Goal: Transaction & Acquisition: Register for event/course

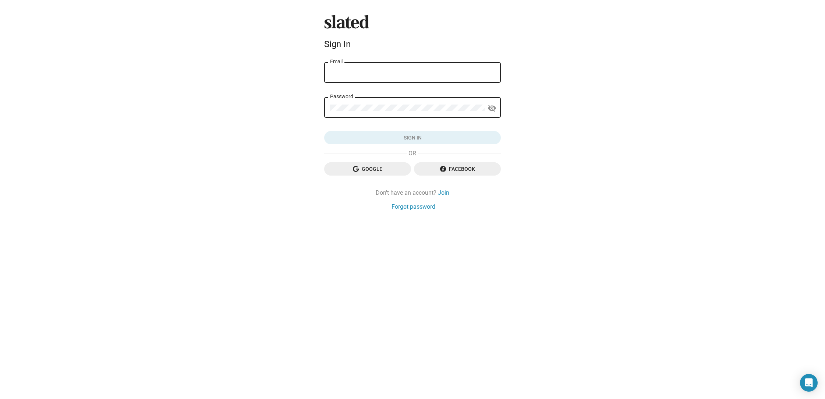
click at [361, 78] on div "Email" at bounding box center [412, 72] width 165 height 22
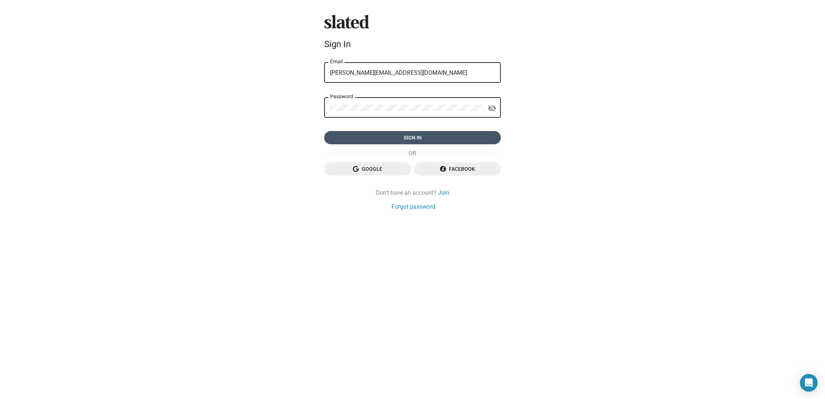
click at [374, 136] on span "Sign in" at bounding box center [412, 137] width 165 height 13
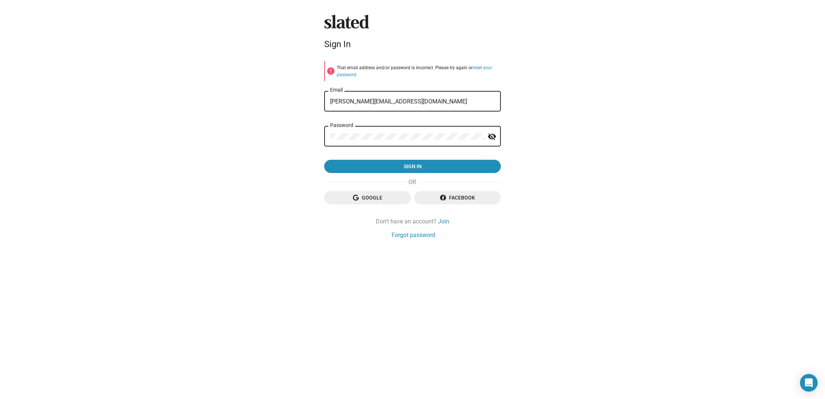
click at [492, 134] on mat-icon "visibility_off" at bounding box center [491, 136] width 9 height 11
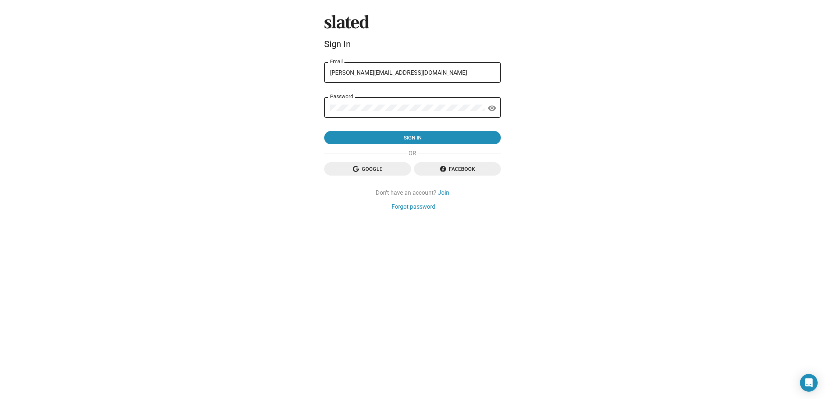
drag, startPoint x: 419, startPoint y: 72, endPoint x: 296, endPoint y: 73, distance: 122.5
click at [296, 73] on div "Slated Sign In [PERSON_NAME][EMAIL_ADDRESS][DOMAIN_NAME] Email Password visibil…" at bounding box center [412, 199] width 825 height 399
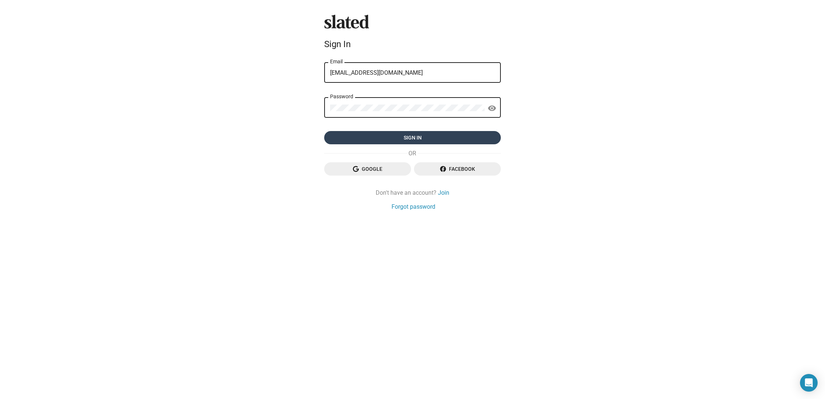
click at [412, 139] on span "Sign in" at bounding box center [412, 137] width 165 height 13
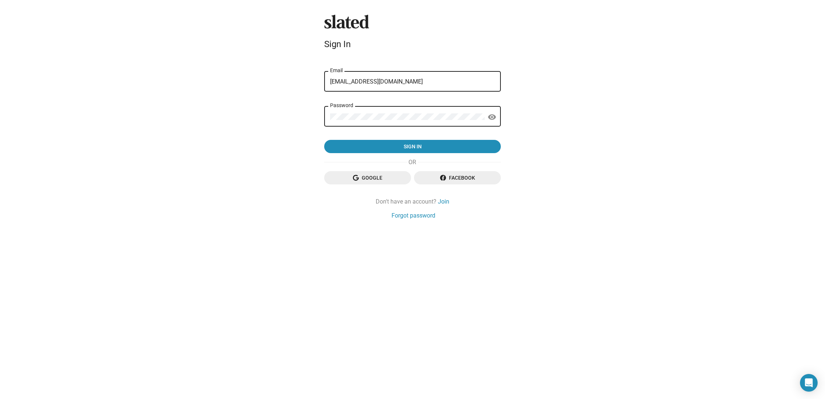
click at [392, 101] on form "error That email address and/or password is incorrect. Please try again or rese…" at bounding box center [412, 107] width 177 height 92
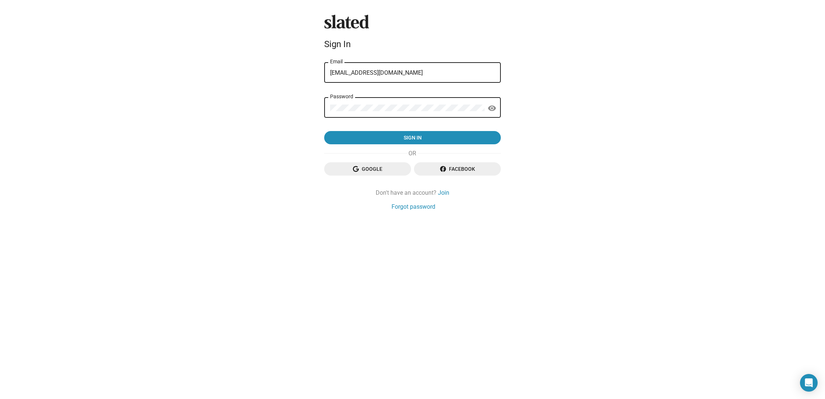
type input "[EMAIL_ADDRESS][DOMAIN_NAME]"
click at [411, 137] on span "Sign in" at bounding box center [412, 137] width 165 height 13
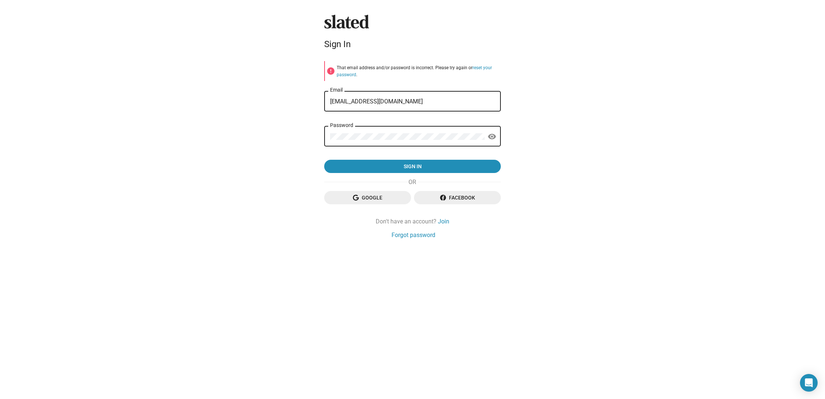
click at [555, 147] on div "Slated Sign In error That email address and/or password is incorrect. Please tr…" at bounding box center [412, 199] width 825 height 399
click at [447, 222] on link "Join" at bounding box center [443, 221] width 11 height 8
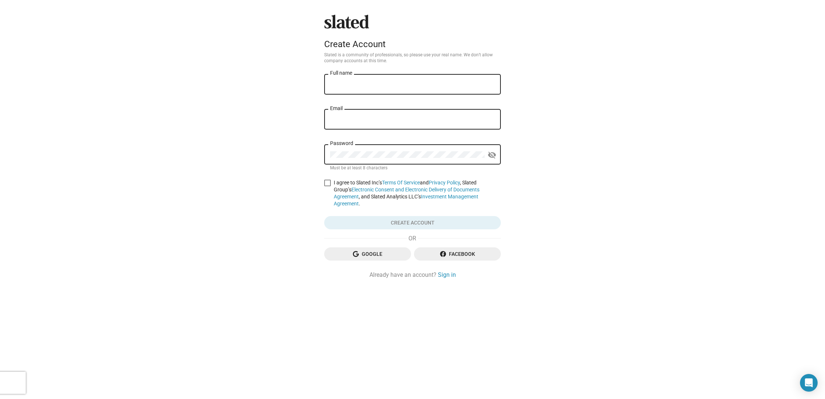
click at [551, 178] on div "Slated Create Account Slated is a community of professionals, so please use you…" at bounding box center [412, 199] width 825 height 399
click at [601, 153] on div "Slated Create Account Slated is a community of professionals, so please use you…" at bounding box center [412, 199] width 825 height 399
click at [369, 81] on div "Full name" at bounding box center [412, 84] width 165 height 22
type input "[PERSON_NAME]"
type input "tiffjelke@gmail.com"
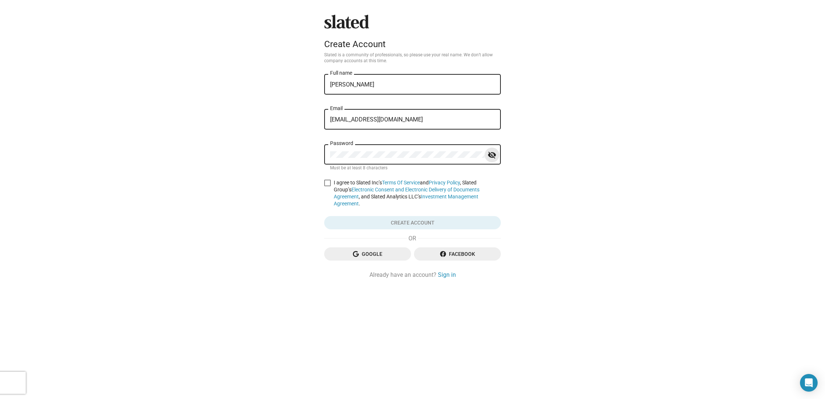
click at [492, 154] on mat-icon "visibility_off" at bounding box center [491, 154] width 9 height 11
click at [324, 180] on div "Slated Create Account Slated is a community of professionals, so please use you…" at bounding box center [412, 147] width 182 height 264
click at [328, 181] on span at bounding box center [327, 182] width 7 height 7
click at [327, 186] on input "I agree to Slated Inc’s Terms Of Service and Privacy Policy , Slated Group’s El…" at bounding box center [327, 186] width 0 height 0
checkbox input "true"
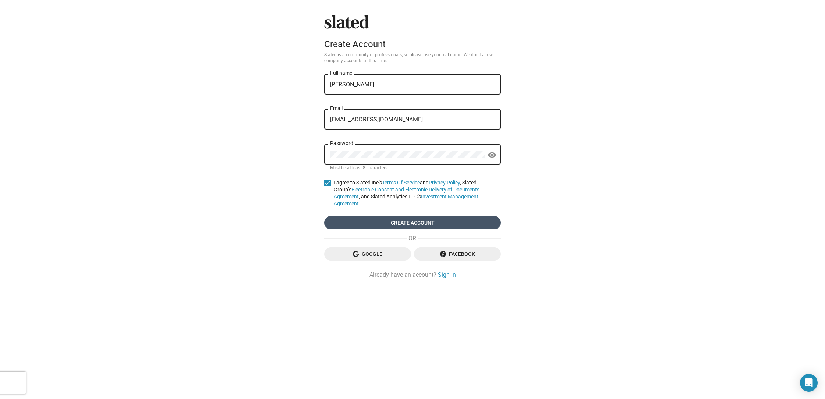
click at [443, 216] on span "Create account" at bounding box center [412, 222] width 165 height 13
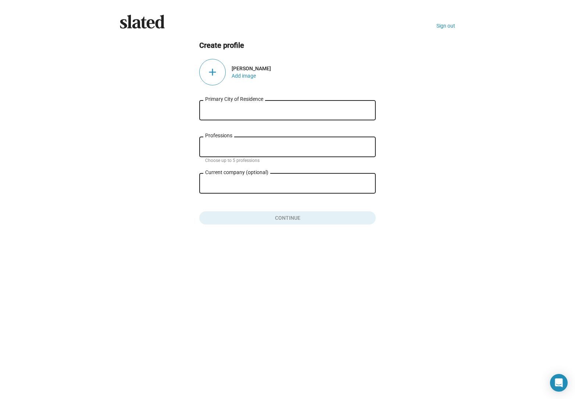
click at [253, 108] on input "Primary City of Residence" at bounding box center [287, 110] width 165 height 7
click at [237, 73] on button "Add image" at bounding box center [244, 76] width 24 height 6
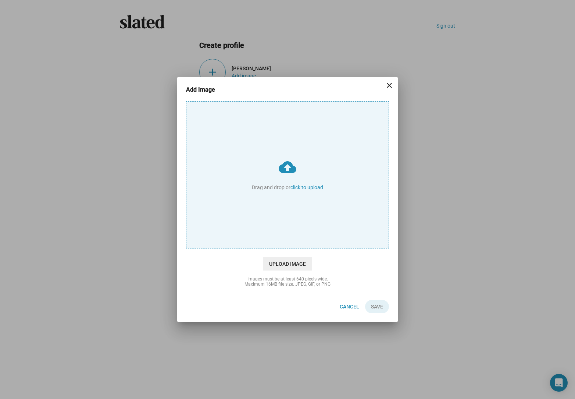
click at [285, 180] on input "cloud_upload Drag and drop or click to upload" at bounding box center [287, 175] width 202 height 146
type input "C:\fakepath\Palia Profile Pic.png"
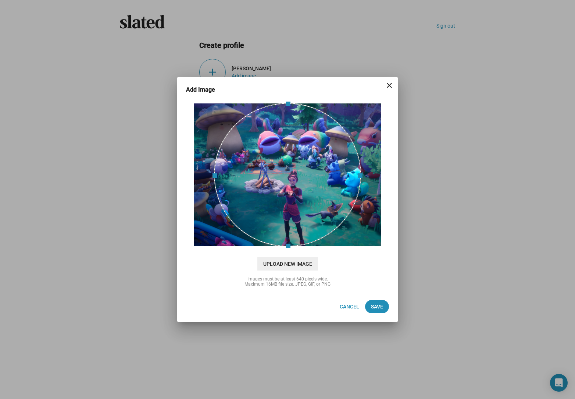
click at [390, 85] on mat-icon "close" at bounding box center [389, 85] width 9 height 9
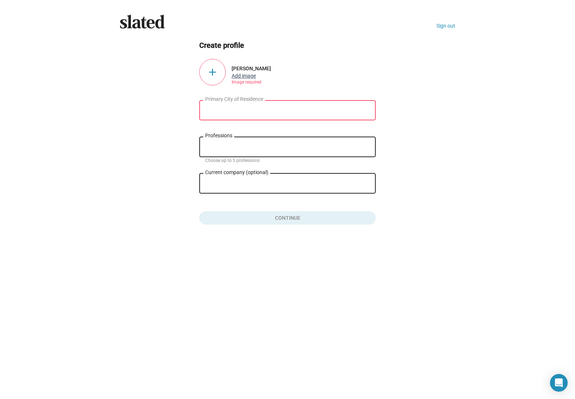
click at [247, 74] on button "Add image" at bounding box center [244, 76] width 24 height 6
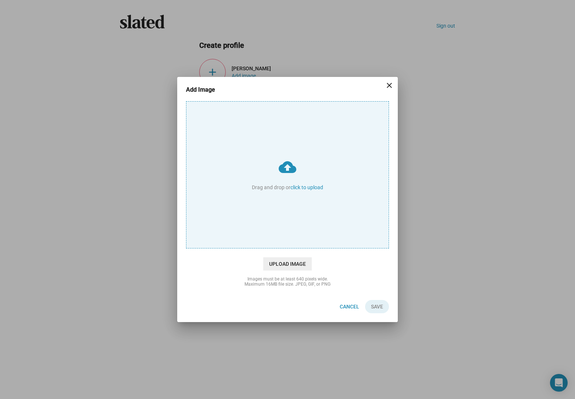
click at [307, 187] on input "cloud_upload Drag and drop or click to upload" at bounding box center [287, 175] width 202 height 146
type input "C:\fakepath\0100ced11b88613b4e12b142cef1f3ac87f3b524bc.jpg"
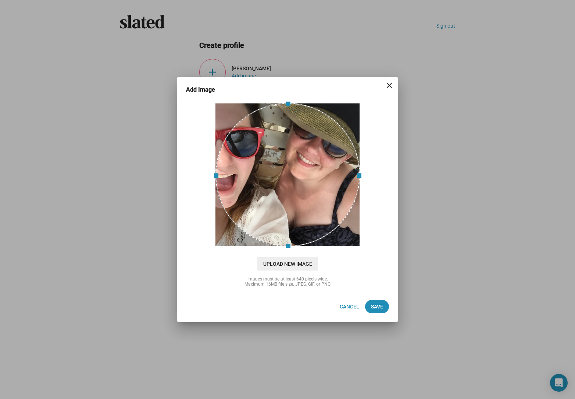
drag, startPoint x: 314, startPoint y: 168, endPoint x: 278, endPoint y: 173, distance: 35.7
click at [278, 173] on div at bounding box center [288, 174] width 145 height 143
drag, startPoint x: 298, startPoint y: 215, endPoint x: 260, endPoint y: 214, distance: 37.5
click at [260, 214] on div at bounding box center [288, 174] width 145 height 143
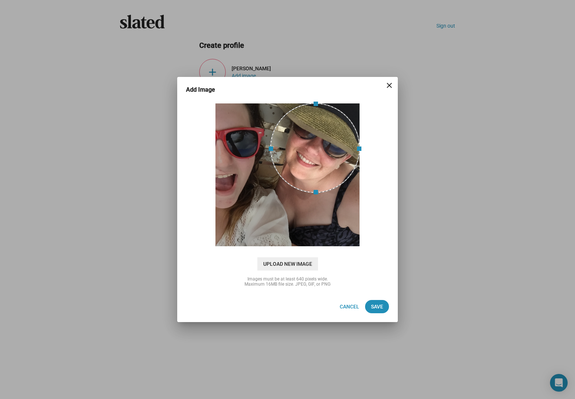
drag, startPoint x: 216, startPoint y: 175, endPoint x: 271, endPoint y: 178, distance: 54.9
click at [271, 178] on span at bounding box center [270, 148] width 8 height 82
drag, startPoint x: 312, startPoint y: 177, endPoint x: 312, endPoint y: 171, distance: 5.9
click at [312, 171] on div at bounding box center [315, 148] width 90 height 90
drag, startPoint x: 378, startPoint y: 305, endPoint x: 384, endPoint y: 303, distance: 5.9
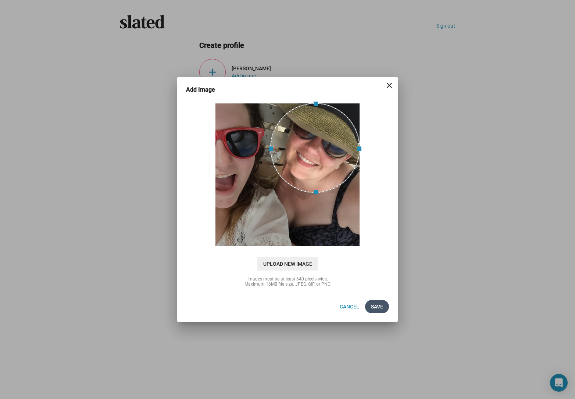
click at [380, 305] on span "Save" at bounding box center [377, 306] width 12 height 13
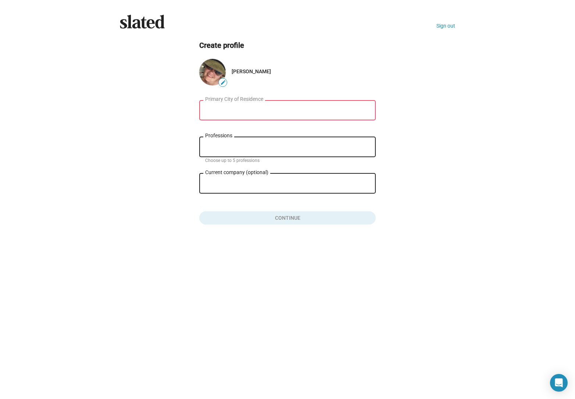
click at [300, 112] on input "Primary City of Residence" at bounding box center [287, 110] width 165 height 7
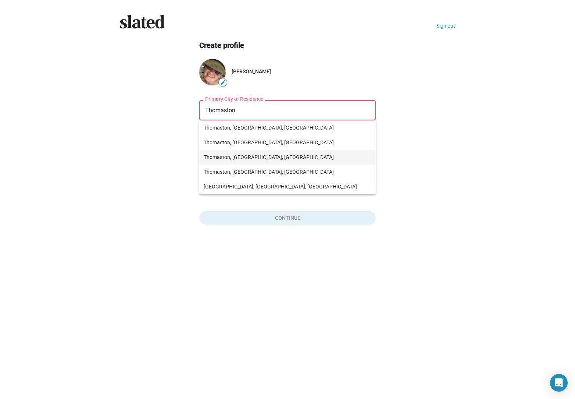
click at [248, 155] on span "Thomaston, ME, USA" at bounding box center [288, 157] width 168 height 15
type input "Thomaston, ME, USA"
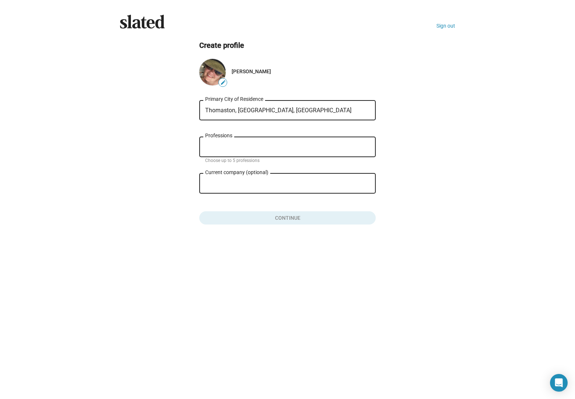
click at [261, 149] on input "Professions" at bounding box center [289, 147] width 165 height 7
type input "W"
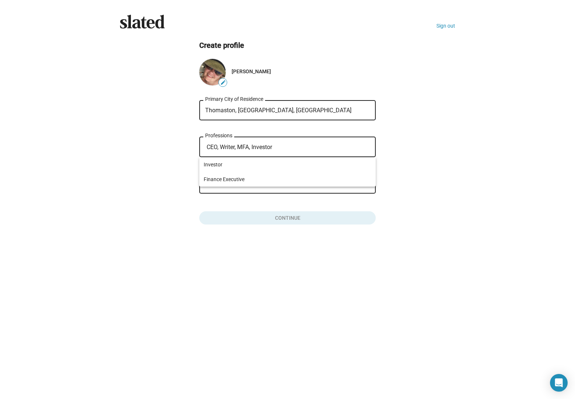
type input "CEO, Writer, MFA, Investor"
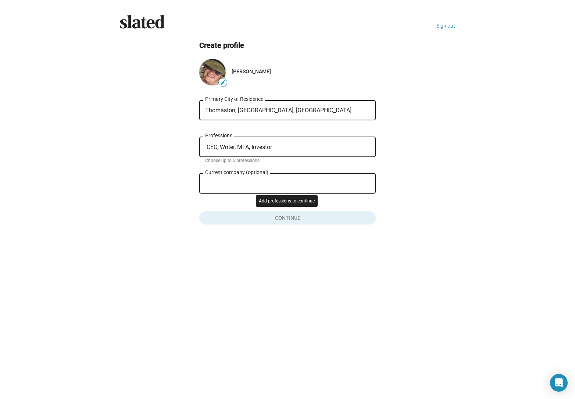
click at [242, 177] on div "Current company (optional)" at bounding box center [282, 183] width 154 height 22
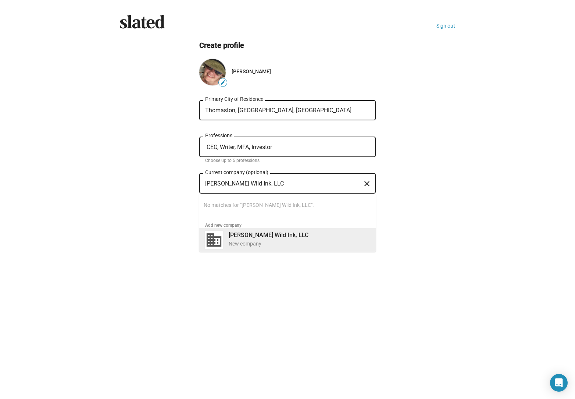
type input "Ophelia Wild Ink, LLC"
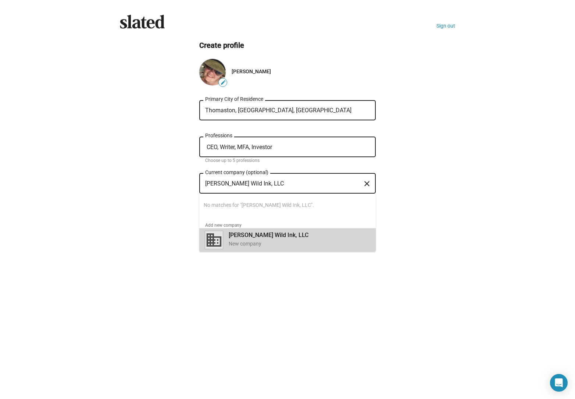
click at [284, 234] on div "Ophelia Wild Ink, LLC New company" at bounding box center [297, 239] width 146 height 19
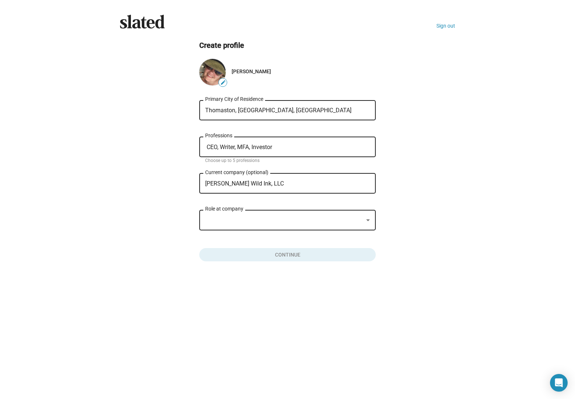
click at [295, 226] on div "Role at company" at bounding box center [287, 219] width 165 height 22
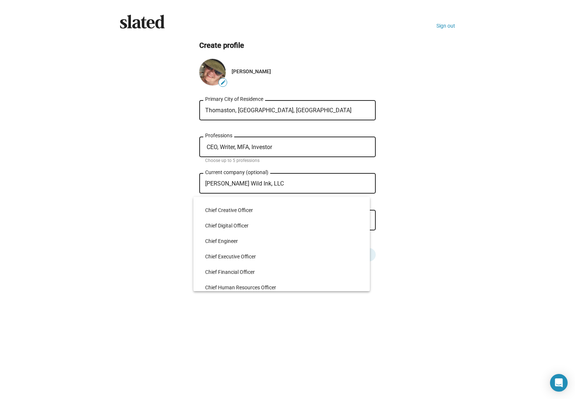
scroll to position [576, 0]
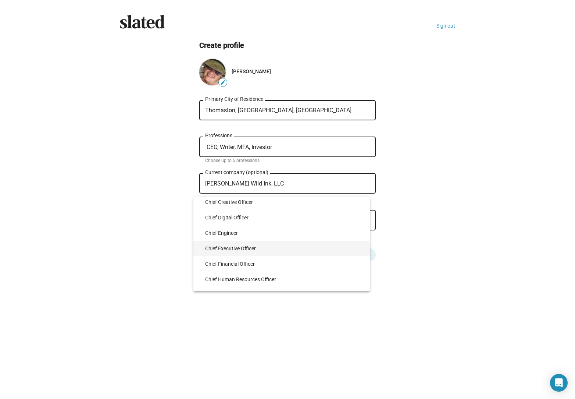
click at [249, 247] on span "Chief Executive Officer" at bounding box center [284, 248] width 159 height 15
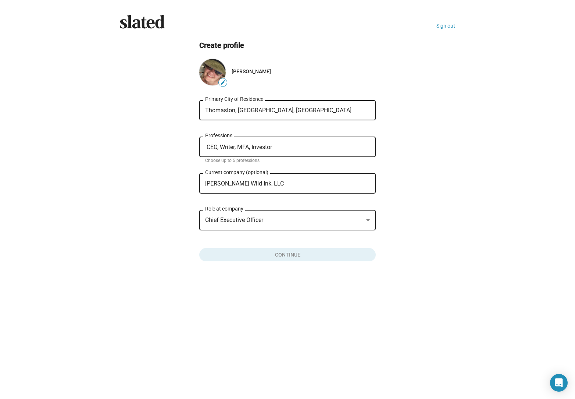
click at [255, 217] on span "Chief Executive Officer" at bounding box center [234, 219] width 58 height 7
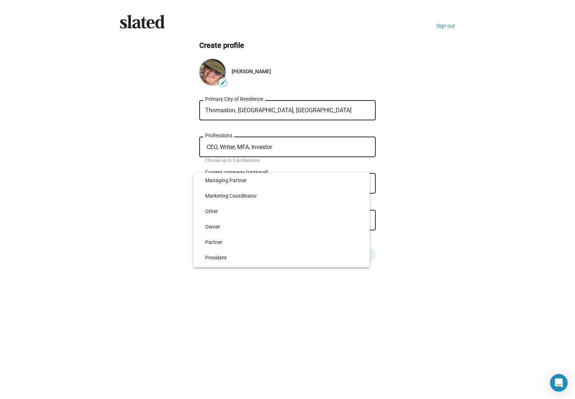
scroll to position [1553, 0]
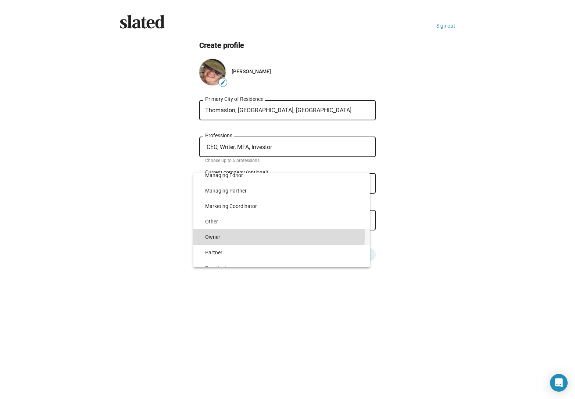
click at [214, 236] on span "Owner" at bounding box center [284, 236] width 159 height 15
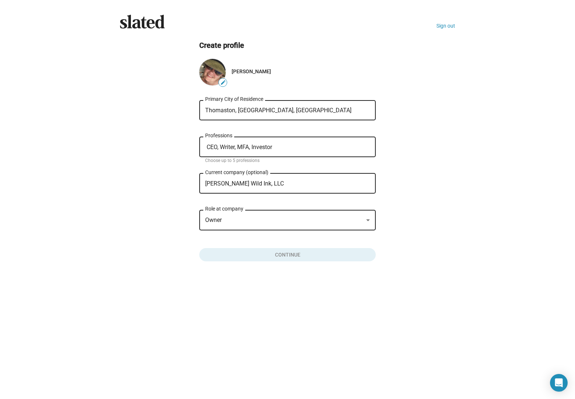
click at [408, 213] on ng-component "Create profile edit Tiffany Jelke Thomaston, ME, USA Primary City of Residence …" at bounding box center [287, 150] width 335 height 221
drag, startPoint x: 219, startPoint y: 147, endPoint x: 194, endPoint y: 147, distance: 25.4
click at [194, 147] on ng-component "Create profile edit Tiffany Jelke Thomaston, ME, USA Primary City of Residence …" at bounding box center [287, 150] width 335 height 221
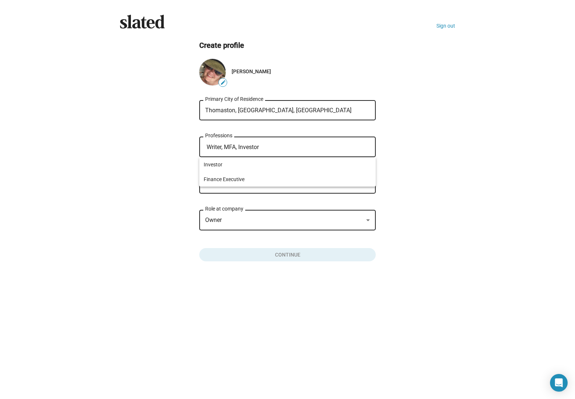
click at [419, 158] on ng-component "Create profile edit Tiffany Jelke Thomaston, ME, USA Primary City of Residence …" at bounding box center [287, 150] width 335 height 221
drag, startPoint x: 266, startPoint y: 145, endPoint x: 194, endPoint y: 143, distance: 72.1
click at [194, 143] on ng-component "Create profile edit Tiffany Jelke Thomaston, ME, USA Primary City of Residence …" at bounding box center [287, 150] width 335 height 221
type input "Investor"
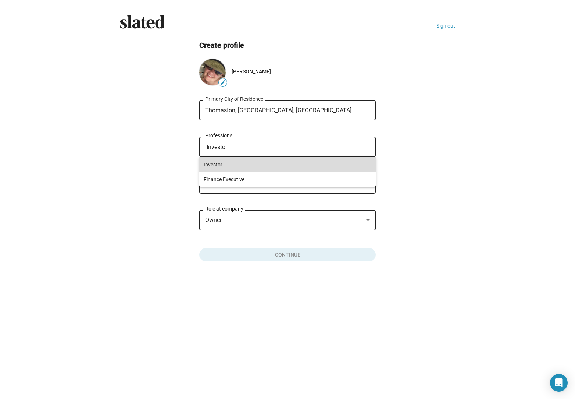
click at [213, 165] on span "Investor" at bounding box center [288, 164] width 168 height 15
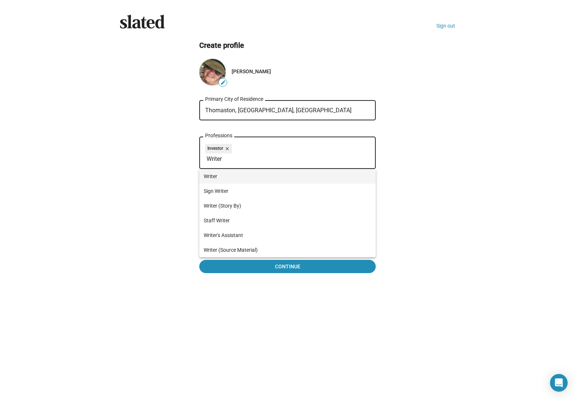
type input "Writer"
click at [217, 175] on span "Writer" at bounding box center [288, 176] width 168 height 15
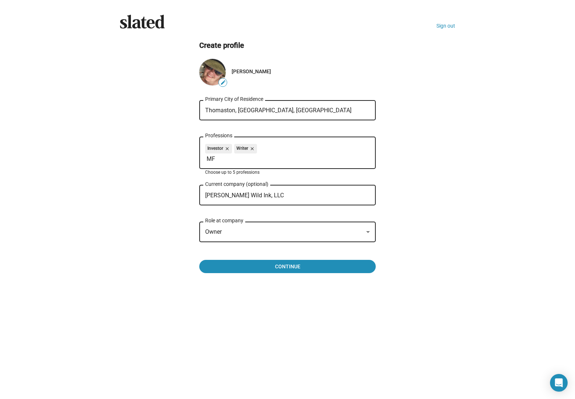
type input "M"
click at [288, 149] on div "Investor close Writer close" at bounding box center [287, 150] width 165 height 12
click at [210, 159] on input "Professions" at bounding box center [289, 159] width 165 height 7
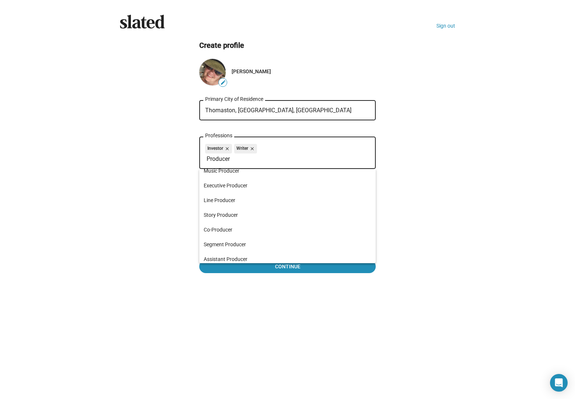
scroll to position [0, 0]
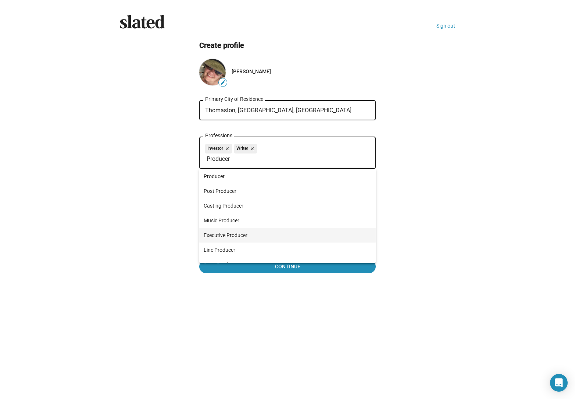
type input "Producer"
click at [228, 232] on span "Executive Producer" at bounding box center [288, 235] width 168 height 15
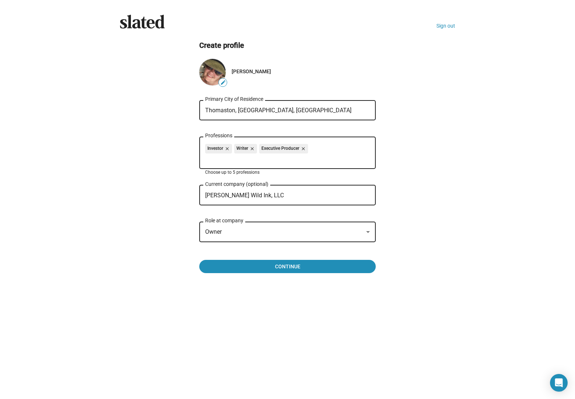
click at [252, 149] on mat-icon "close" at bounding box center [251, 148] width 7 height 7
click at [211, 160] on input "Professions" at bounding box center [289, 159] width 165 height 7
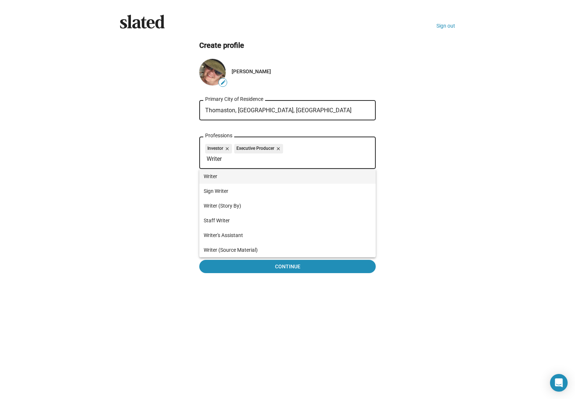
type input "Writer"
click at [214, 175] on span "Writer" at bounding box center [288, 176] width 168 height 15
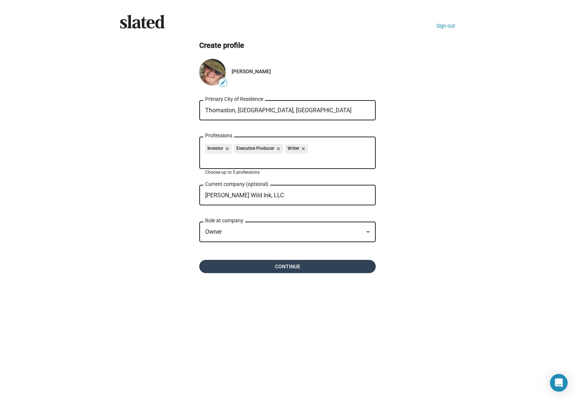
click at [317, 269] on span "Continue" at bounding box center [287, 266] width 165 height 13
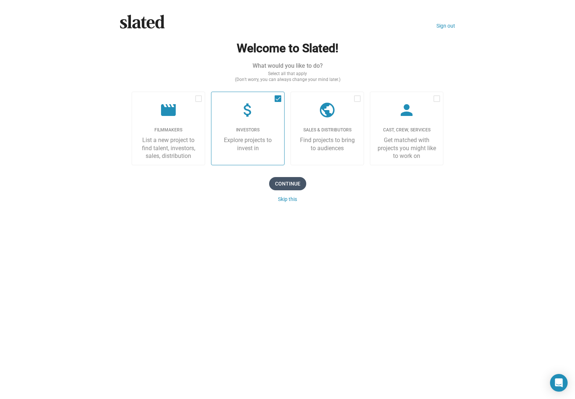
click at [294, 181] on span "Continue" at bounding box center [287, 183] width 37 height 13
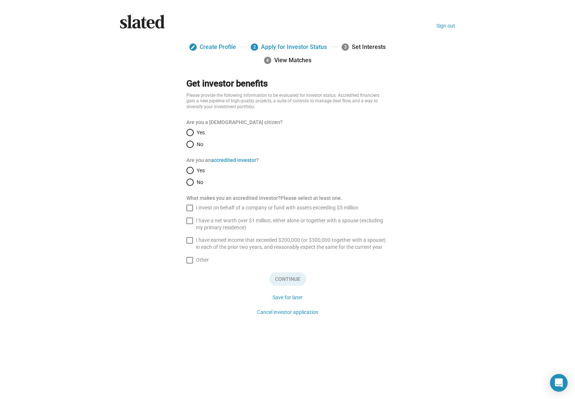
click at [195, 130] on span "Yes" at bounding box center [199, 132] width 11 height 6
click at [194, 130] on input "Yes" at bounding box center [189, 132] width 7 height 7
radio input "true"
click at [196, 169] on span "Yes" at bounding box center [199, 170] width 11 height 6
click at [194, 169] on input "Yes" at bounding box center [189, 170] width 7 height 7
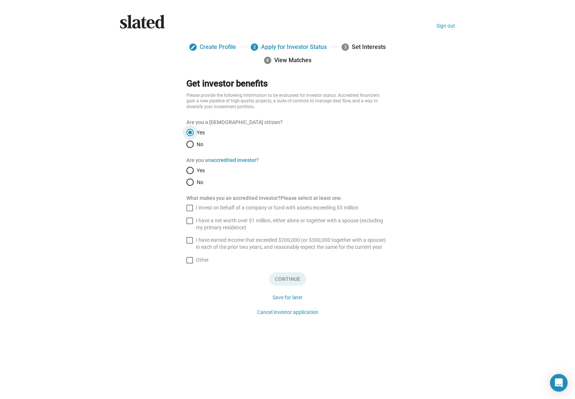
radio input "true"
click at [184, 222] on form "Get investor benefits Please provide the following information to be evaluated …" at bounding box center [288, 198] width 214 height 240
click at [193, 222] on label "I have a net worth over $1 million, either alone or together with a spouse (exc…" at bounding box center [287, 224] width 203 height 14
click at [190, 224] on input "I have a net worth over $1 million, either alone or together with a spouse (exc…" at bounding box center [189, 224] width 0 height 0
checkbox input "true"
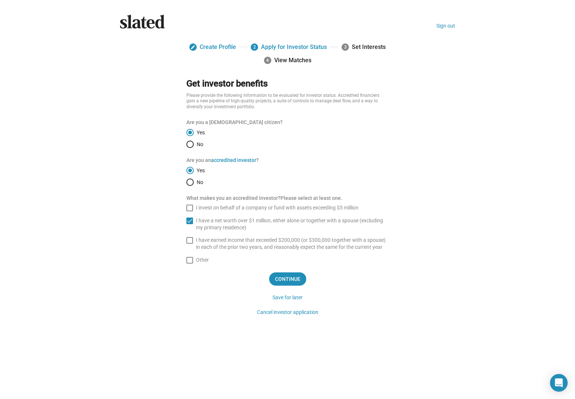
click at [189, 242] on span at bounding box center [189, 240] width 7 height 7
click at [189, 244] on input "I have earned income that exceeded $200,000 (or $300,000 together with a spouse…" at bounding box center [189, 244] width 0 height 0
checkbox input "true"
click at [295, 280] on span "Continue" at bounding box center [287, 278] width 37 height 13
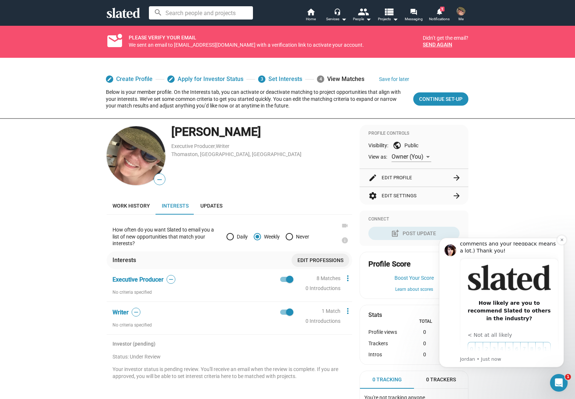
scroll to position [59, 0]
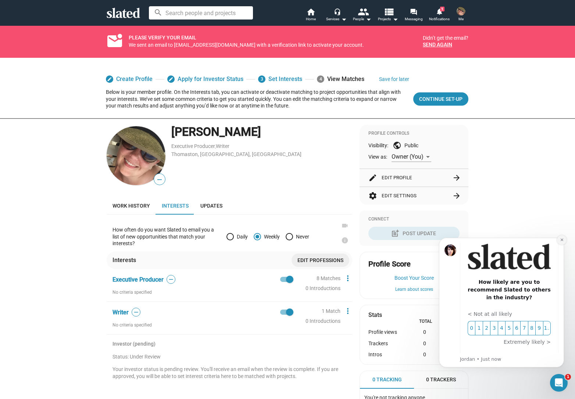
click at [561, 238] on icon "Dismiss notification" at bounding box center [562, 240] width 4 height 4
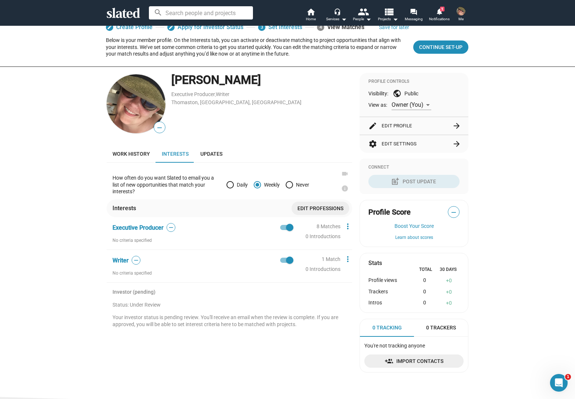
scroll to position [61, 0]
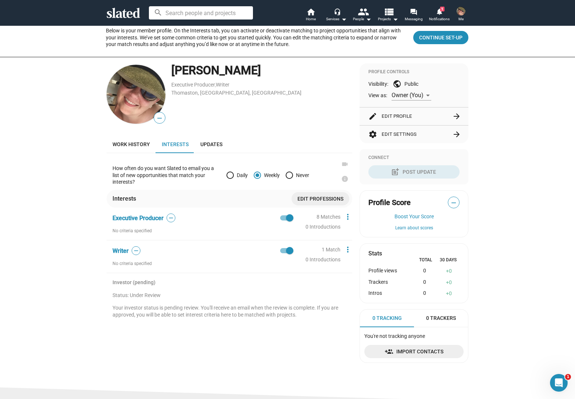
click at [229, 172] on span at bounding box center [230, 174] width 7 height 7
click at [229, 172] on input "Daily" at bounding box center [230, 174] width 7 height 7
radio input "true"
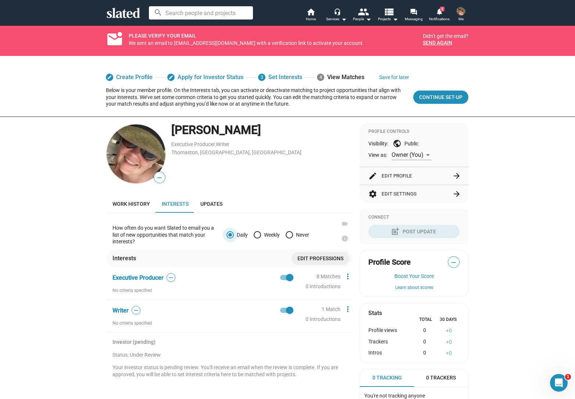
scroll to position [0, 0]
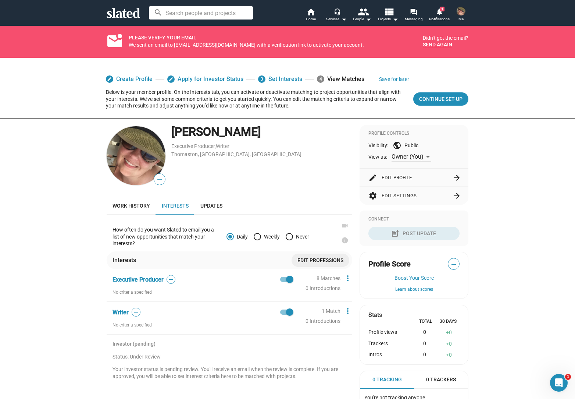
click at [514, 216] on div "edit Create Profile edit Apply for Investor Status 3 Set Interests 4 View Match…" at bounding box center [287, 253] width 575 height 390
click at [450, 102] on span "Continue Set-up" at bounding box center [440, 98] width 43 height 13
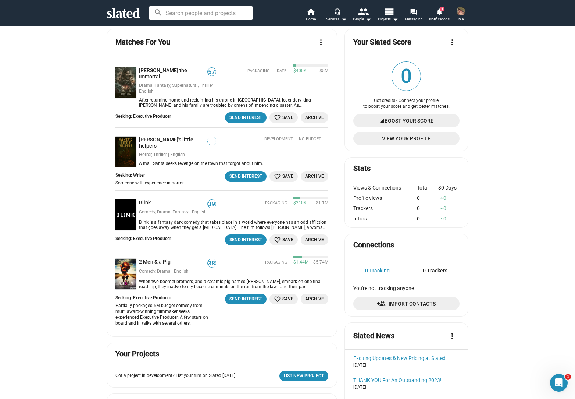
scroll to position [37, 0]
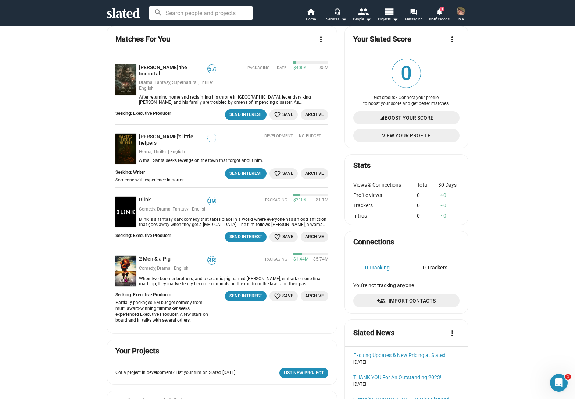
click at [140, 196] on link "Blink" at bounding box center [146, 199] width 15 height 7
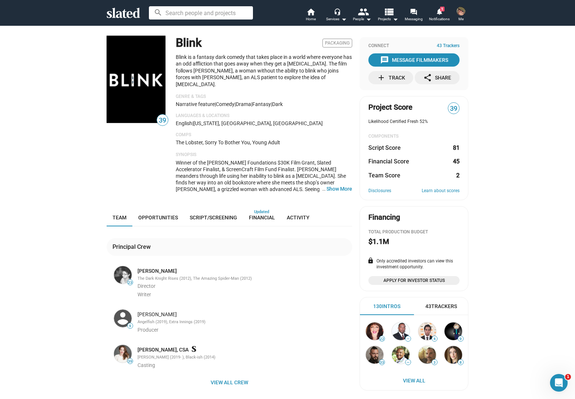
click at [316, 120] on div "English | New York, NY, US" at bounding box center [264, 123] width 177 height 6
click at [437, 13] on mat-icon "notifications" at bounding box center [439, 11] width 7 height 7
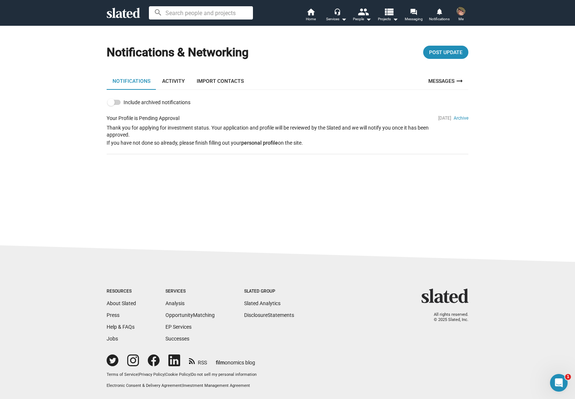
click at [171, 79] on link "Activity" at bounding box center [173, 81] width 35 height 18
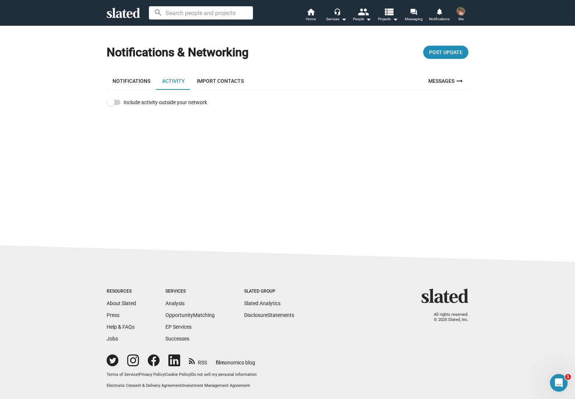
click at [461, 8] on img at bounding box center [461, 11] width 9 height 9
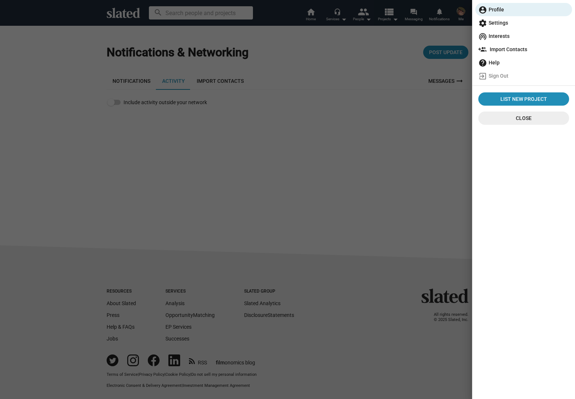
click at [495, 36] on span "wifi_tethering Interests" at bounding box center [524, 35] width 91 height 13
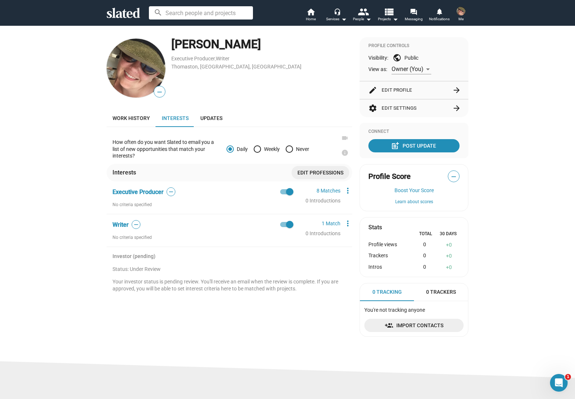
click at [134, 223] on span "—" at bounding box center [136, 224] width 8 height 7
click at [344, 224] on mat-icon "more_vert" at bounding box center [348, 223] width 9 height 9
click at [352, 248] on button "Delete" at bounding box center [361, 249] width 41 height 12
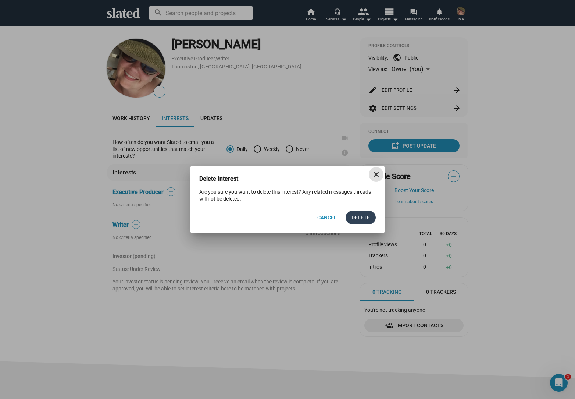
click at [359, 217] on span "Delete" at bounding box center [361, 217] width 18 height 13
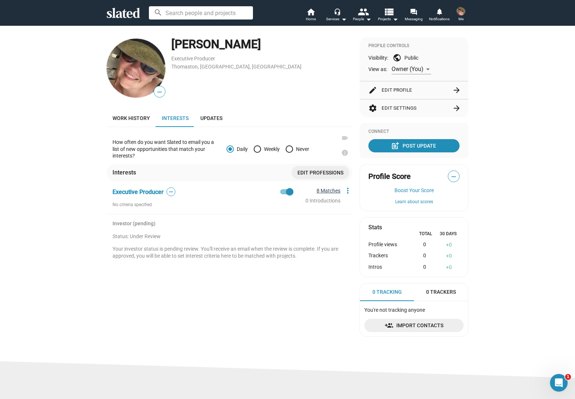
click at [320, 190] on link "8 Matches" at bounding box center [329, 191] width 24 height 6
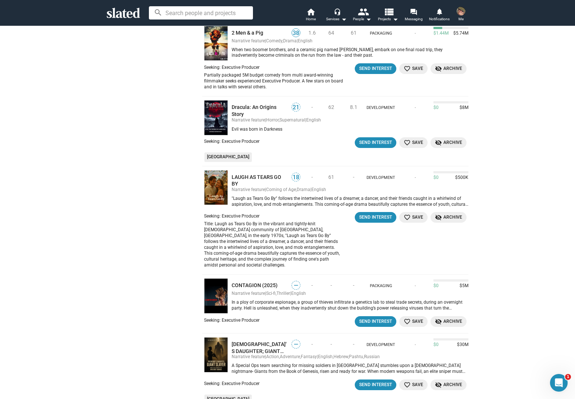
scroll to position [245, 0]
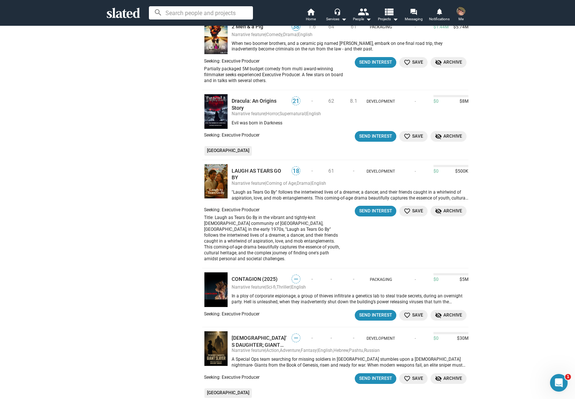
click at [154, 211] on div "Show filters Filter matches by Clear all Interests Executive Producer Interest …" at bounding box center [151, 97] width 88 height 610
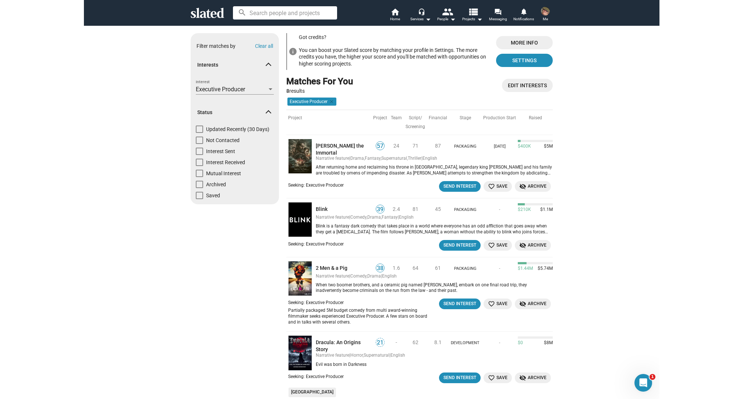
scroll to position [0, 0]
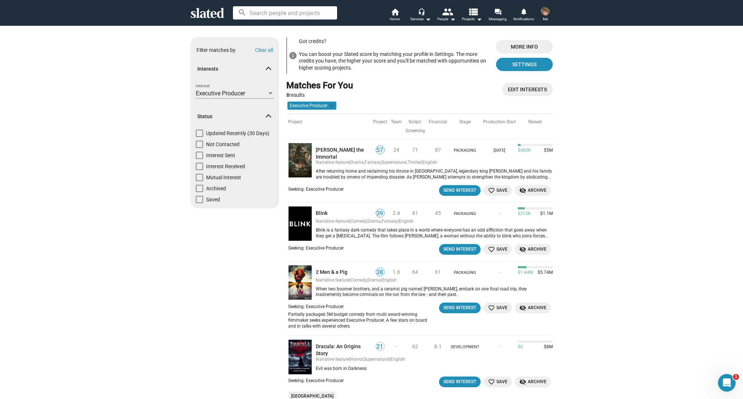
drag, startPoint x: 621, startPoint y: 111, endPoint x: 615, endPoint y: 112, distance: 5.2
click at [575, 112] on div "Show filters Filter matches by Clear all Interests Executive Producer Interest …" at bounding box center [371, 344] width 743 height 639
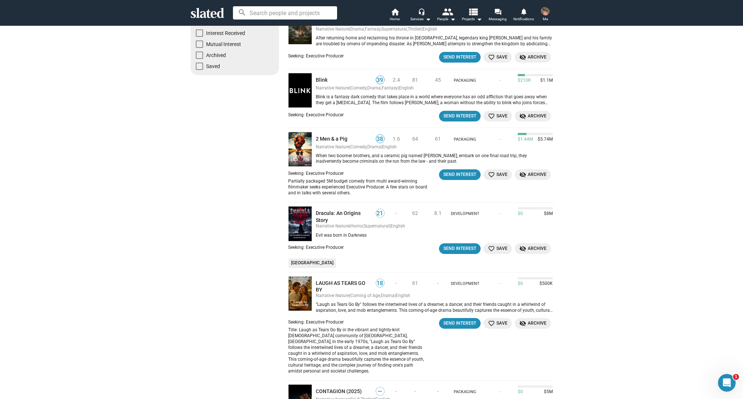
scroll to position [122, 0]
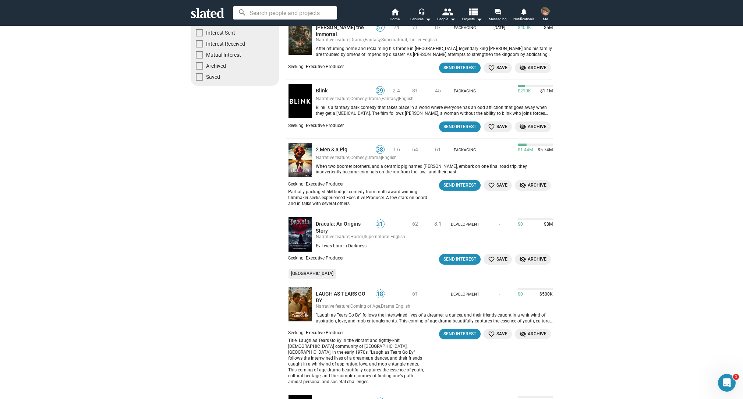
click at [333, 146] on link "2 Men & a Pig" at bounding box center [344, 149] width 56 height 7
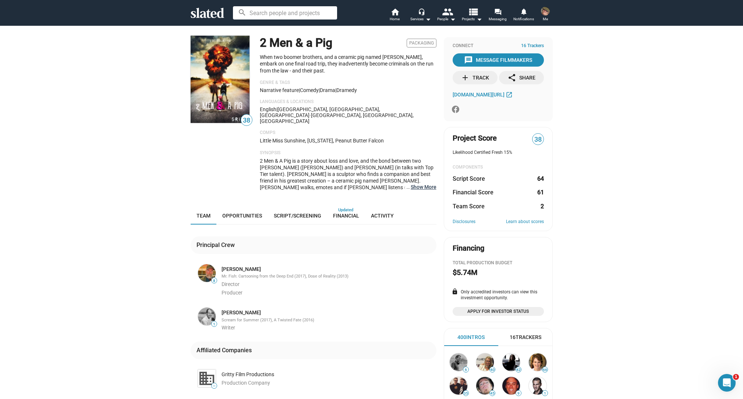
click at [421, 184] on button "… Show More" at bounding box center [423, 187] width 26 height 7
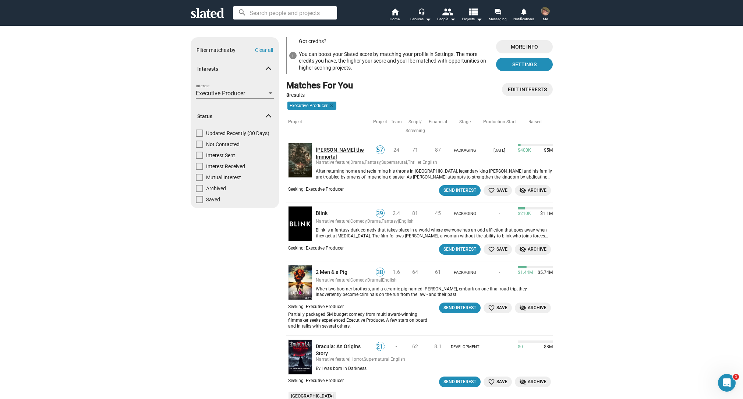
click at [319, 148] on link "[PERSON_NAME] the Immortal" at bounding box center [344, 152] width 56 height 13
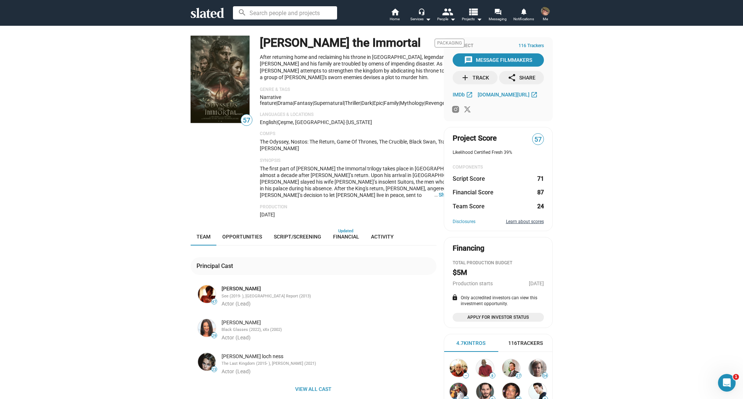
click at [537, 221] on link "Learn about scores" at bounding box center [525, 222] width 38 height 6
click at [573, 149] on div "57 [PERSON_NAME] the Immortal Packaging After returning home and reclaiming his…" at bounding box center [371, 325] width 743 height 601
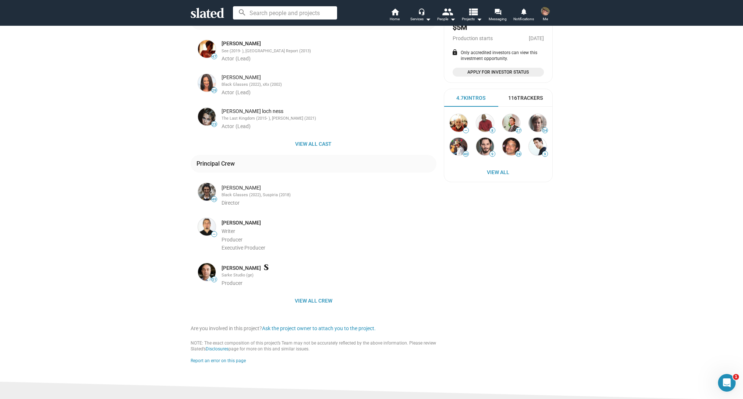
scroll to position [245, 0]
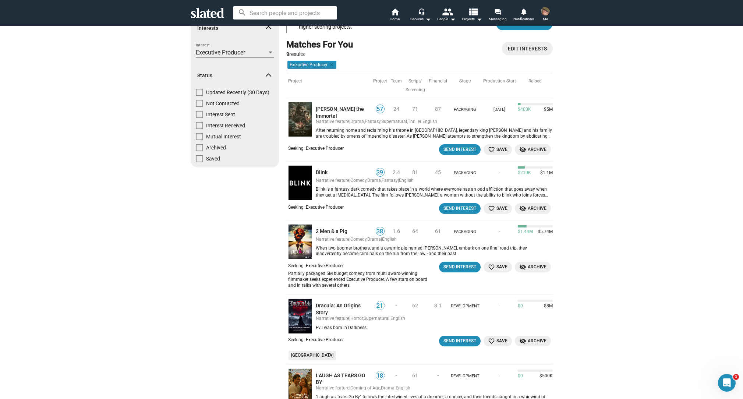
scroll to position [49, 0]
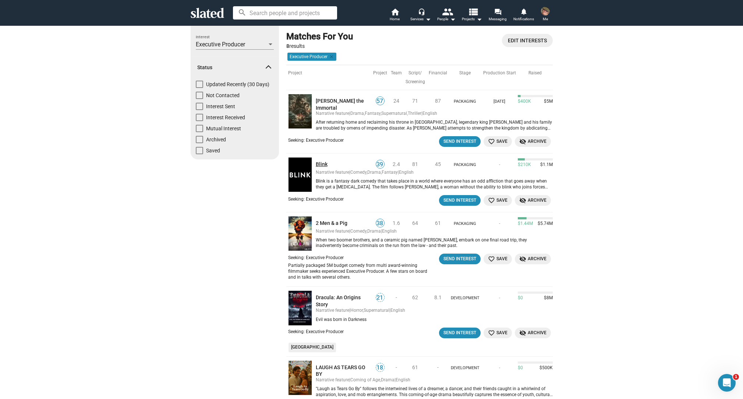
click at [318, 161] on link "Blink" at bounding box center [344, 164] width 56 height 7
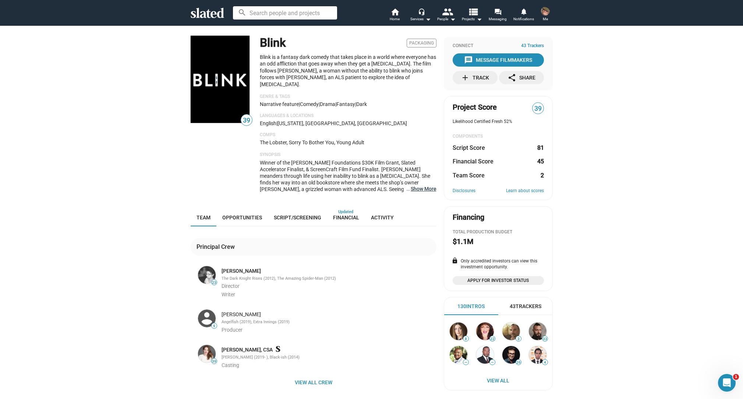
click at [417, 185] on button "… Show More" at bounding box center [423, 188] width 26 height 7
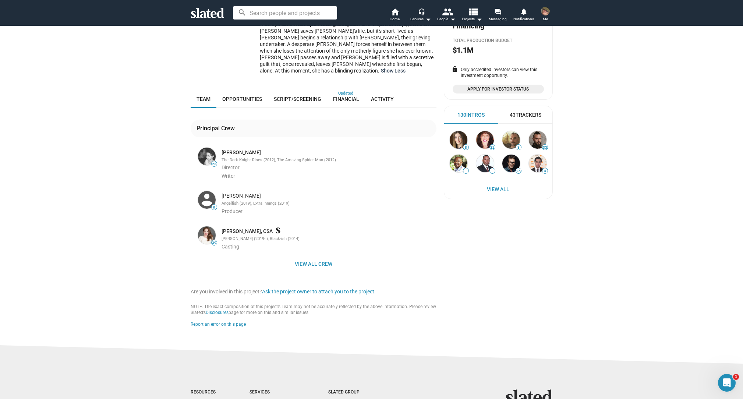
scroll to position [196, 0]
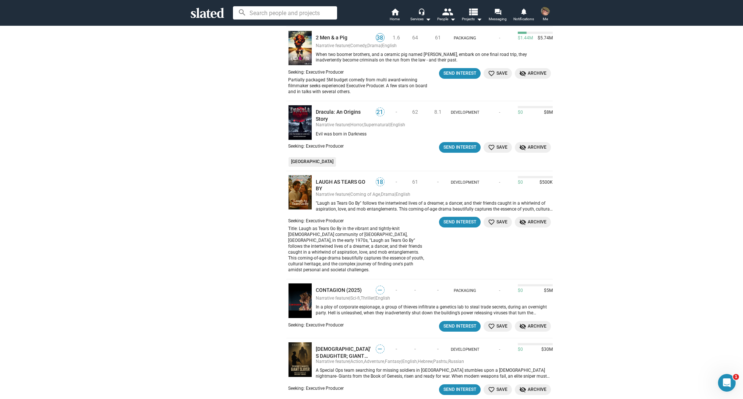
scroll to position [236, 0]
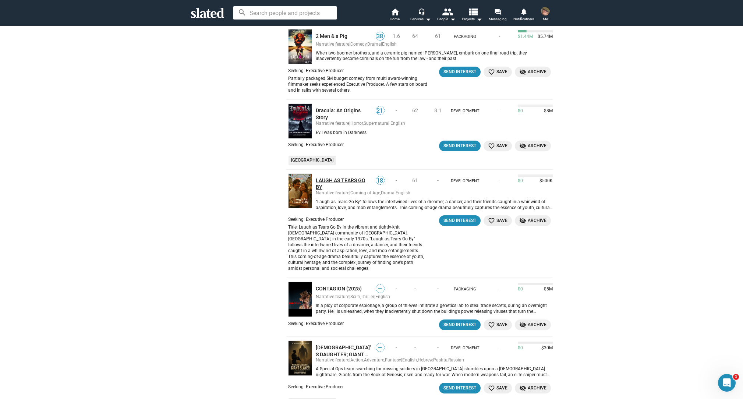
click at [344, 177] on link "LAUGH AS TEARS GO BY" at bounding box center [344, 183] width 56 height 13
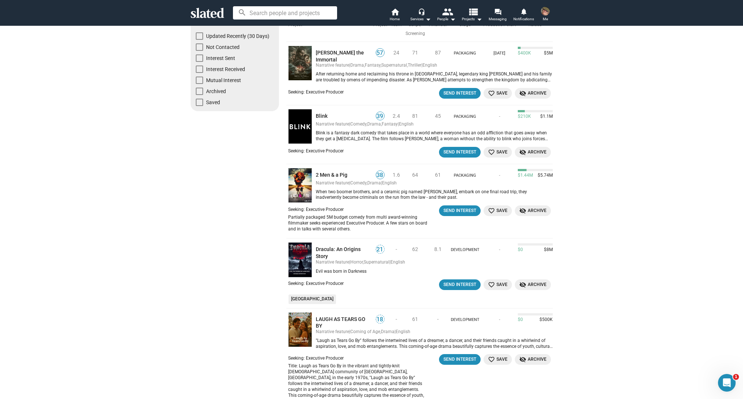
scroll to position [98, 0]
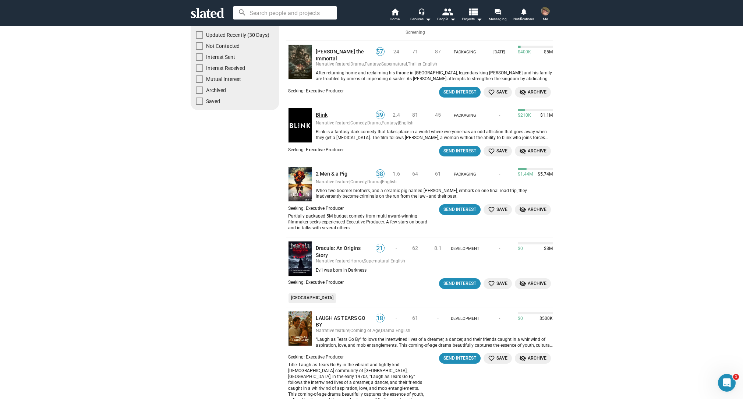
click at [320, 111] on link "Blink" at bounding box center [344, 114] width 56 height 7
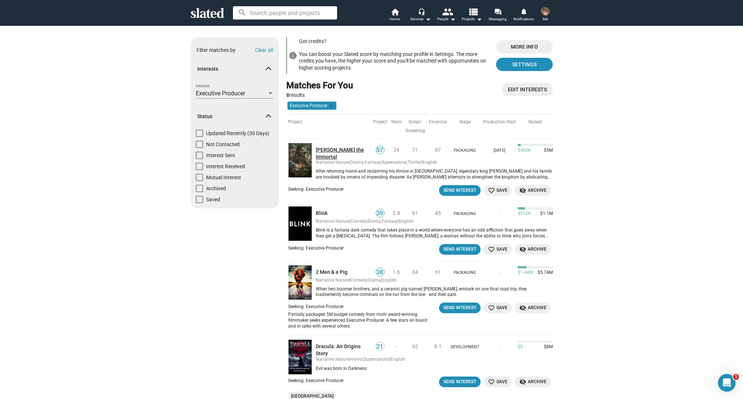
click at [336, 151] on link "[PERSON_NAME] the Immortal" at bounding box center [344, 152] width 56 height 13
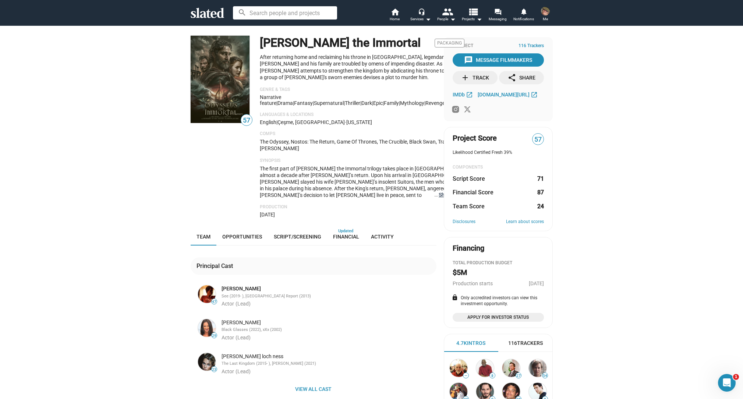
click at [438, 195] on button "… Show More" at bounding box center [451, 194] width 26 height 7
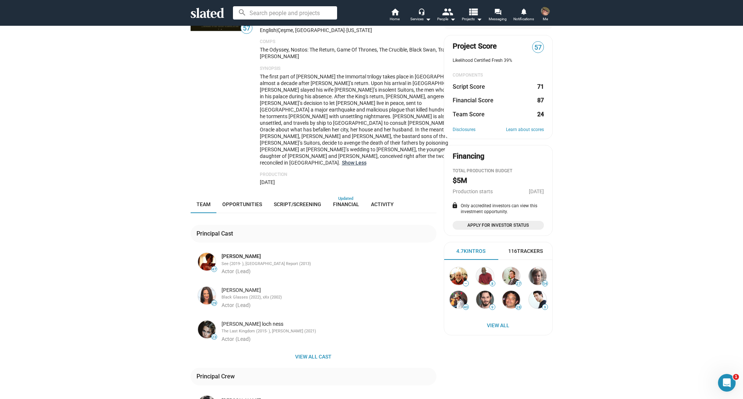
scroll to position [74, 0]
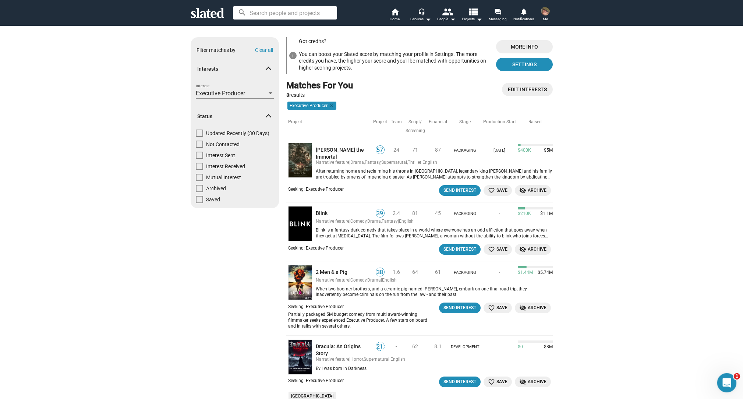
click at [575, 380] on icon "Open Intercom Messenger" at bounding box center [725, 382] width 12 height 12
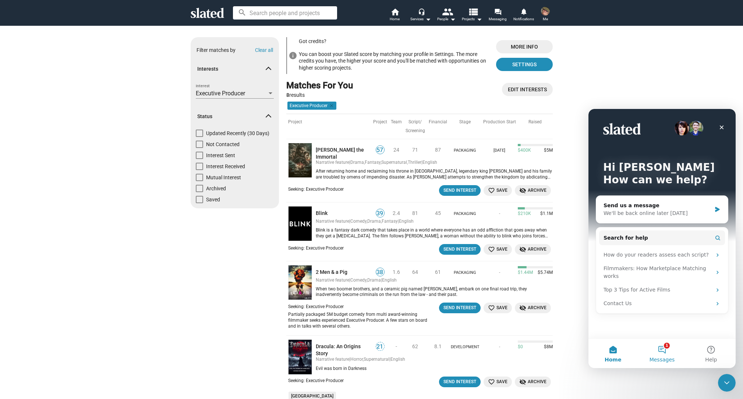
click at [575, 353] on button "1 Messages" at bounding box center [661, 352] width 49 height 29
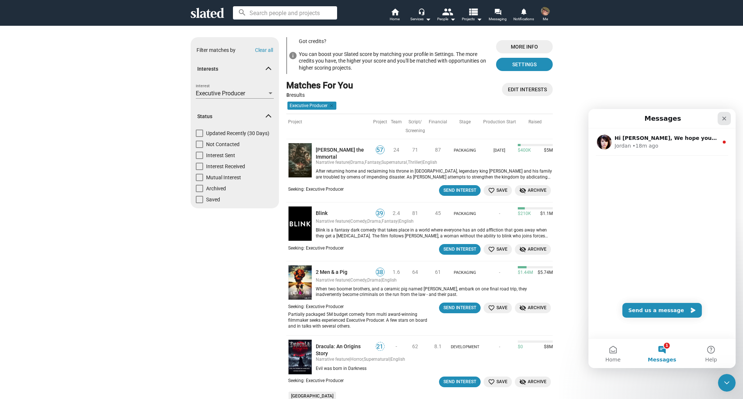
click at [575, 120] on icon "Close" at bounding box center [724, 119] width 4 height 4
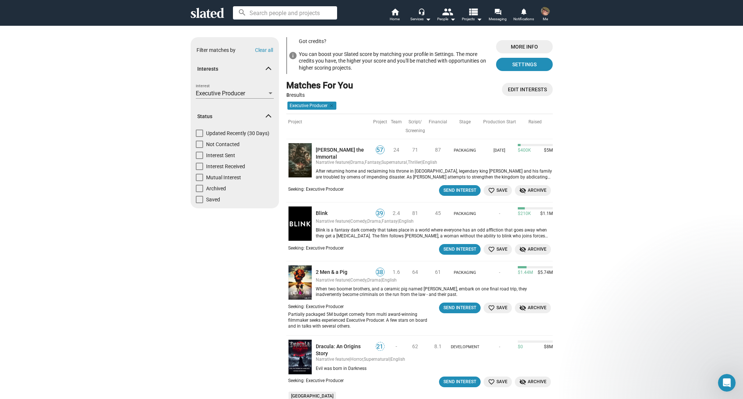
click at [575, 186] on div "Show filters Filter matches by Clear all Interests Executive Producer Interest …" at bounding box center [371, 344] width 743 height 639
click at [472, 19] on span "Projects arrow_drop_down" at bounding box center [472, 19] width 20 height 9
click at [575, 58] on div at bounding box center [371, 199] width 743 height 399
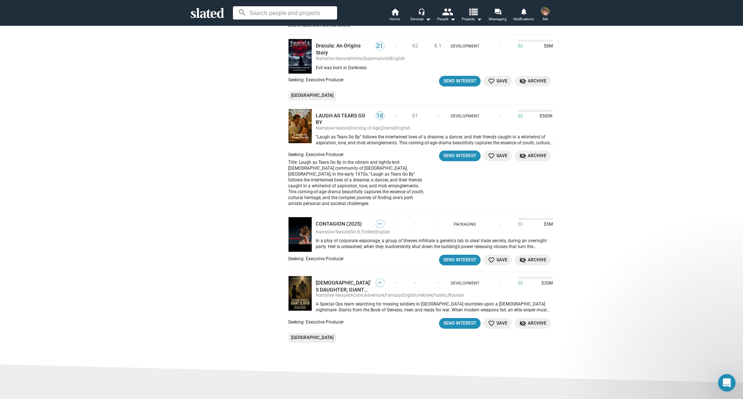
scroll to position [306, 0]
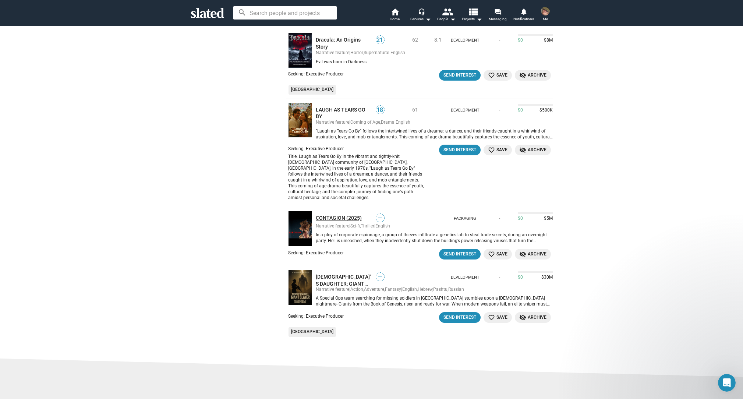
click at [327, 214] on link "CONTAGION (2025)" at bounding box center [344, 217] width 56 height 7
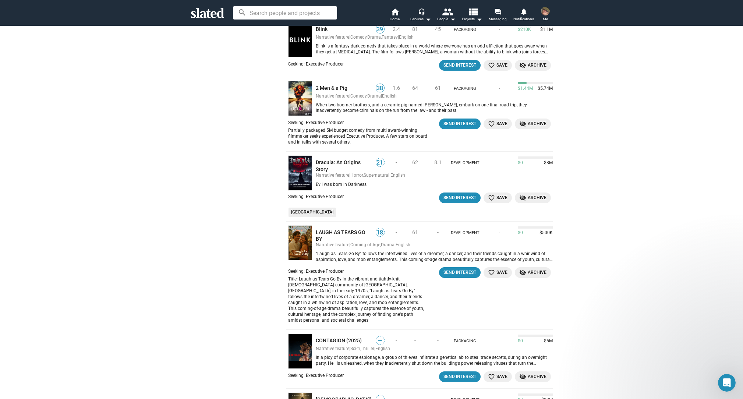
scroll to position [191, 0]
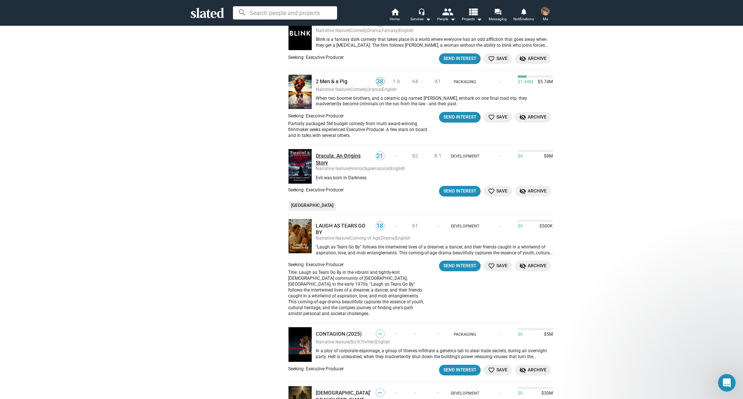
click at [340, 152] on link "Dracula: An Origins Story" at bounding box center [344, 158] width 56 height 13
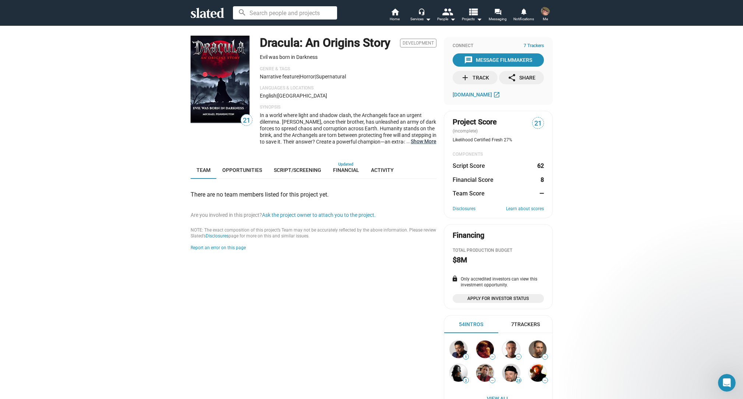
click at [421, 141] on button "… Show More" at bounding box center [423, 141] width 26 height 7
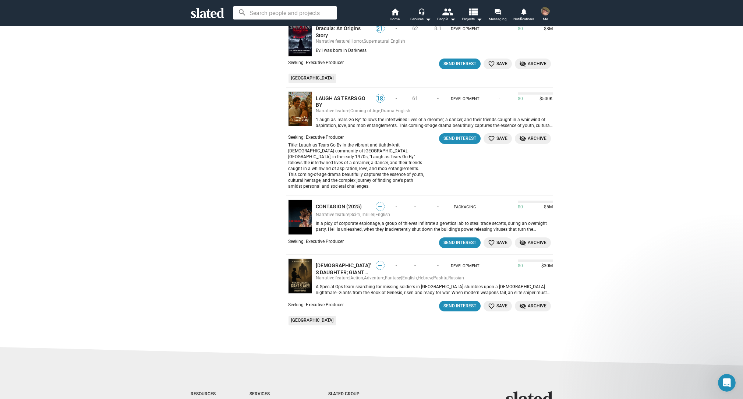
scroll to position [333, 0]
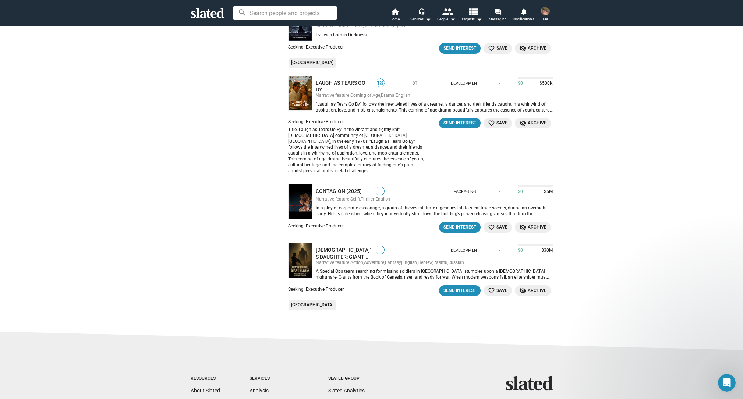
click at [334, 79] on link "LAUGH AS TEARS GO BY" at bounding box center [344, 85] width 56 height 13
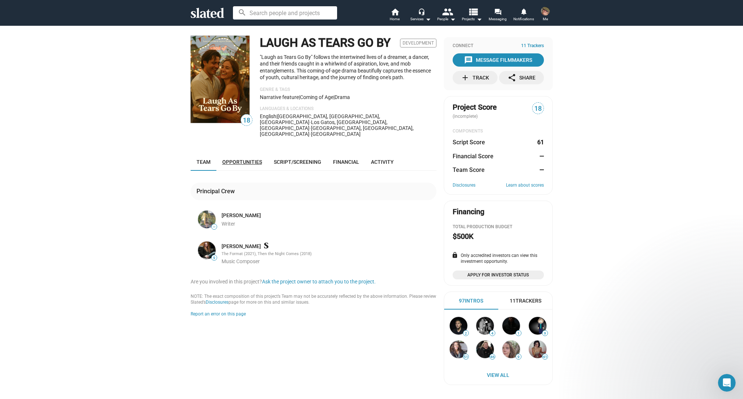
click at [238, 159] on span "Opportunities" at bounding box center [242, 162] width 40 height 6
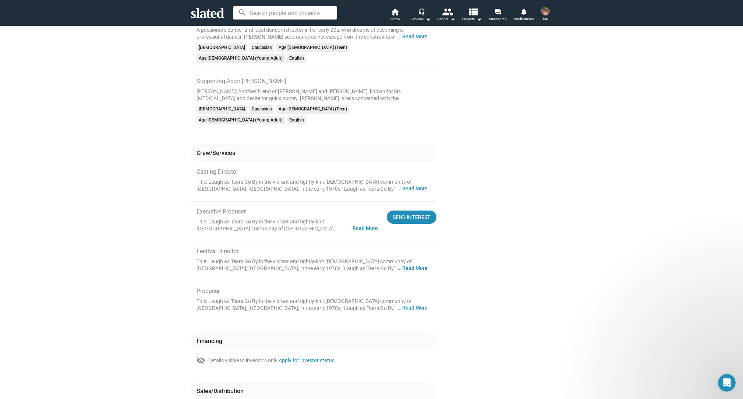
scroll to position [387, 0]
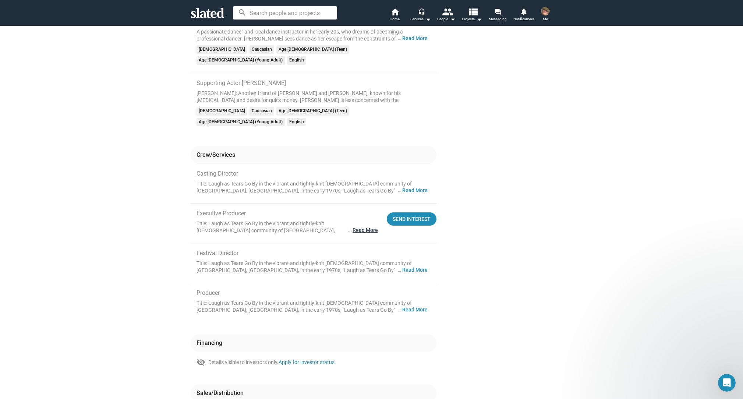
click at [356, 227] on button "… Read More" at bounding box center [364, 230] width 25 height 7
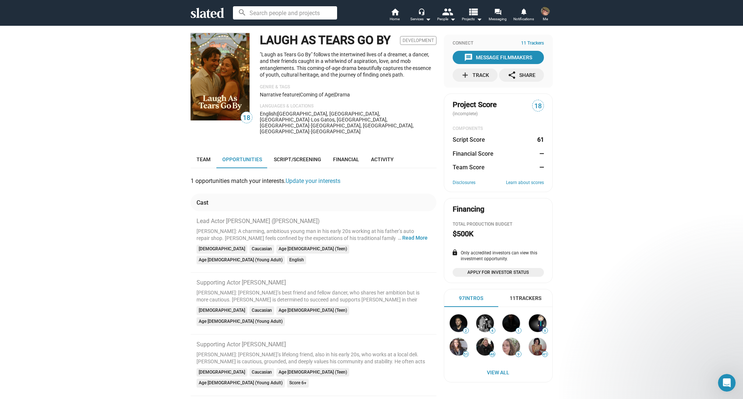
scroll to position [0, 0]
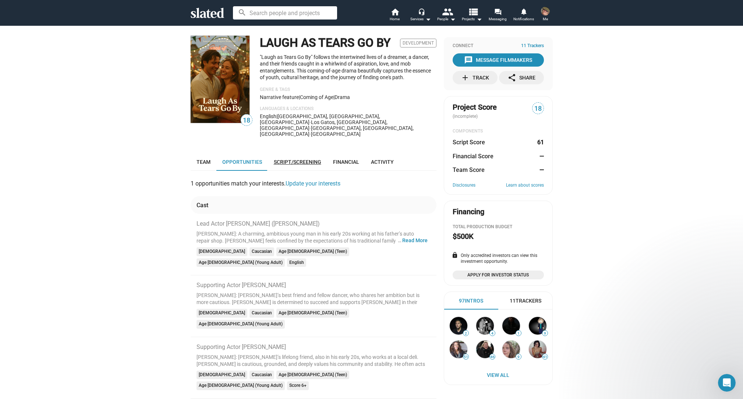
click at [296, 159] on span "Script/Screening" at bounding box center [297, 162] width 47 height 6
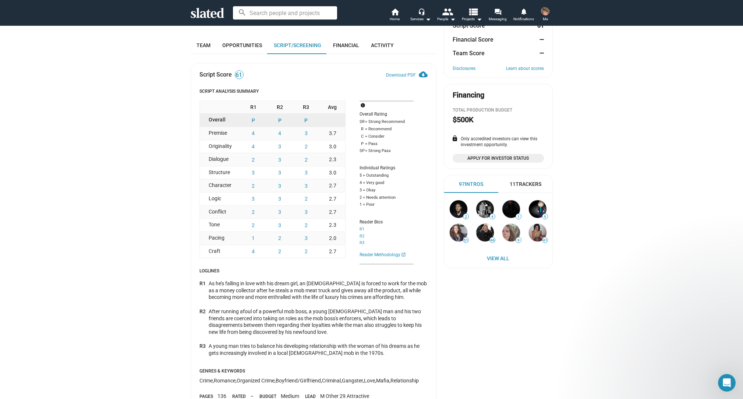
scroll to position [117, 0]
click at [393, 251] on link "Reader Methodology launch" at bounding box center [386, 254] width 54 height 6
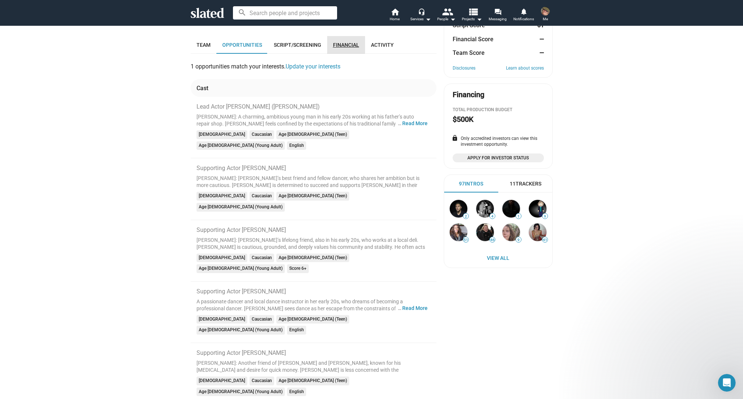
click at [341, 42] on span "Financial" at bounding box center [346, 45] width 26 height 6
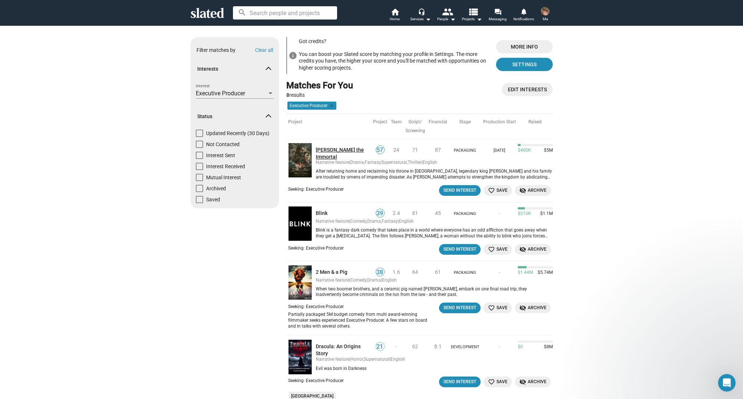
click at [328, 149] on link "[PERSON_NAME] the Immortal" at bounding box center [344, 152] width 56 height 13
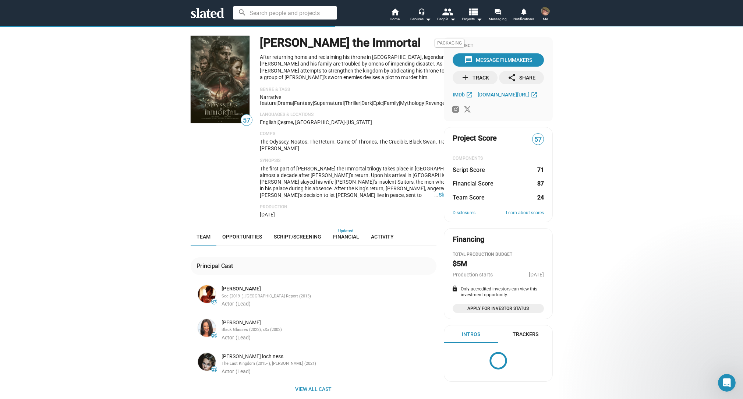
click at [283, 236] on span "Script/Screening" at bounding box center [297, 237] width 47 height 6
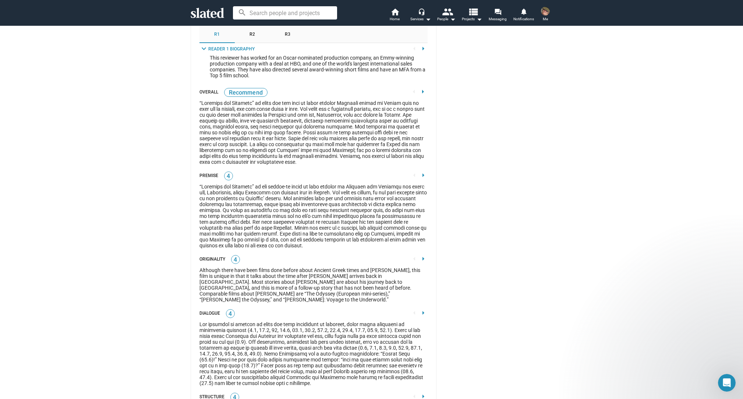
scroll to position [1069, 0]
click at [249, 36] on span "R2" at bounding box center [252, 34] width 6 height 6
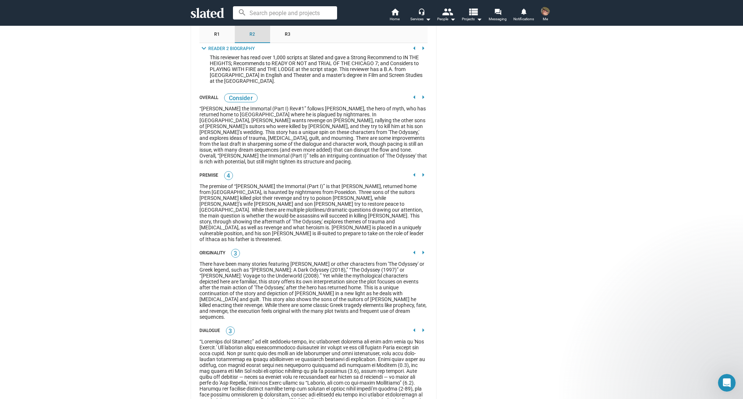
scroll to position [902, 0]
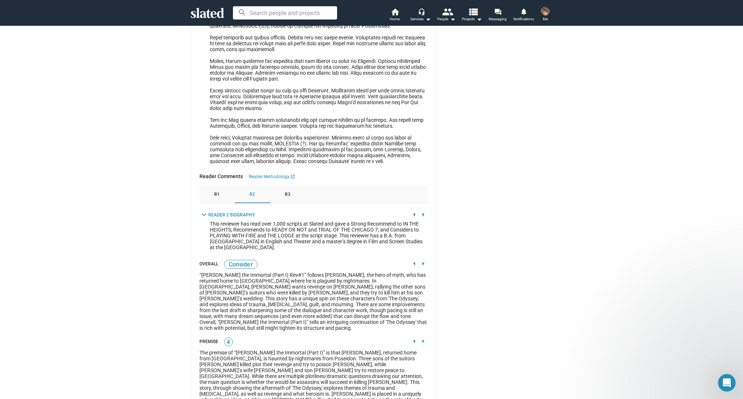
click at [285, 198] on span "R3" at bounding box center [288, 195] width 6 height 6
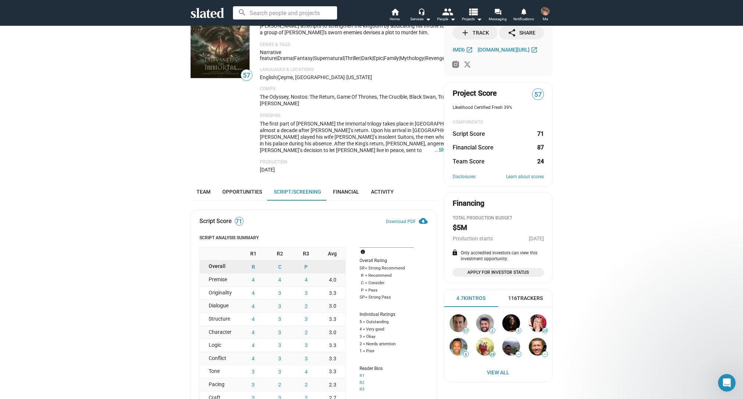
scroll to position [61, 0]
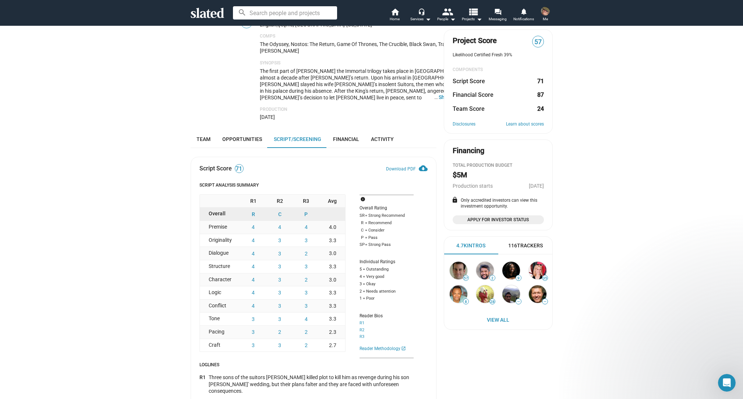
scroll to position [98, 0]
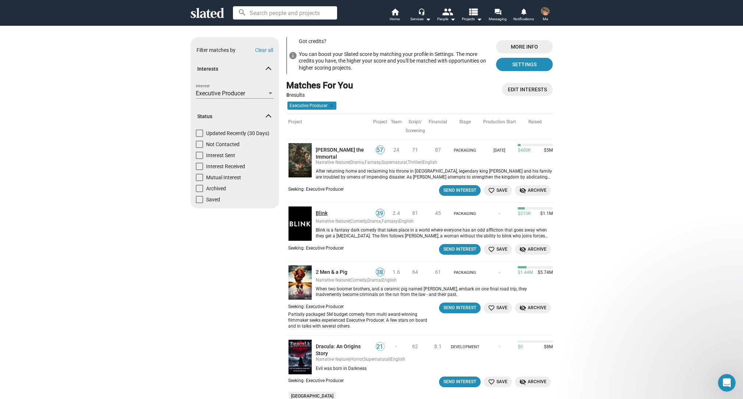
click at [319, 210] on link "Blink" at bounding box center [344, 213] width 56 height 7
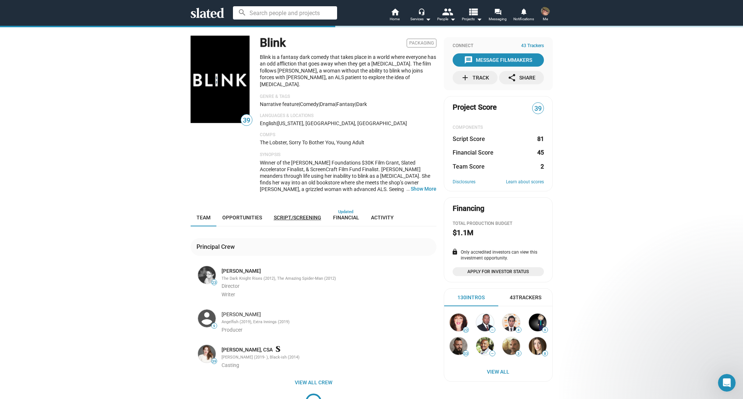
click at [299, 214] on span "Script/Screening" at bounding box center [297, 217] width 47 height 6
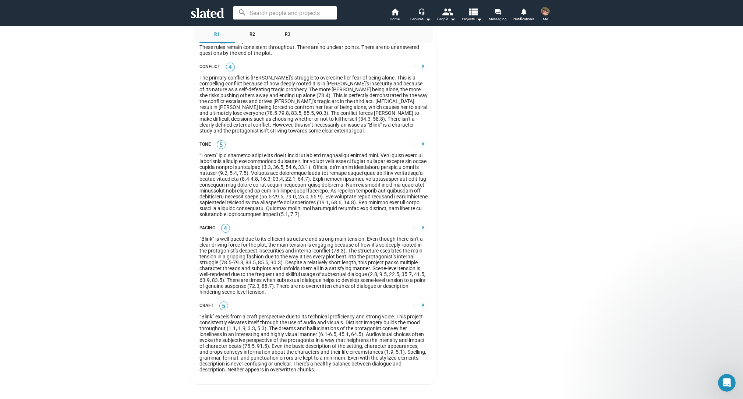
scroll to position [1771, 0]
